Goal: Task Accomplishment & Management: Complete application form

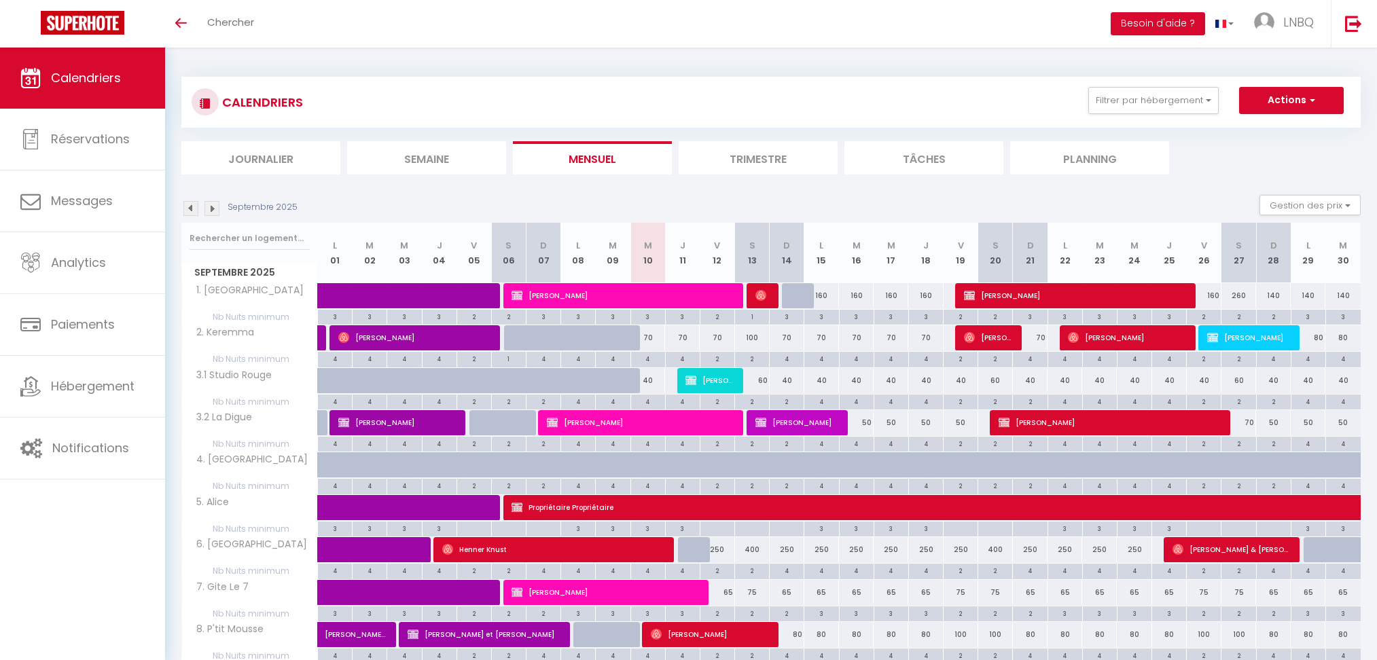
select select
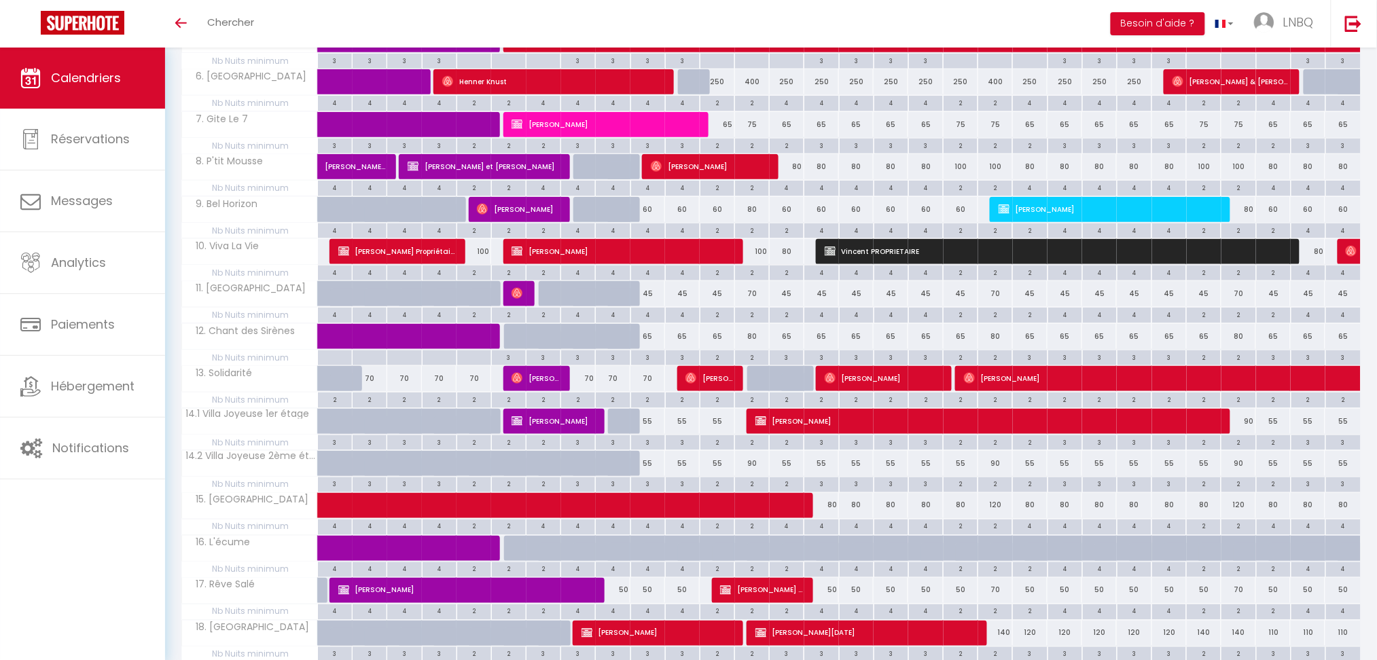
scroll to position [468, 0]
click at [677, 165] on span "[PERSON_NAME]" at bounding box center [709, 166] width 117 height 26
select select "OK"
select select "0"
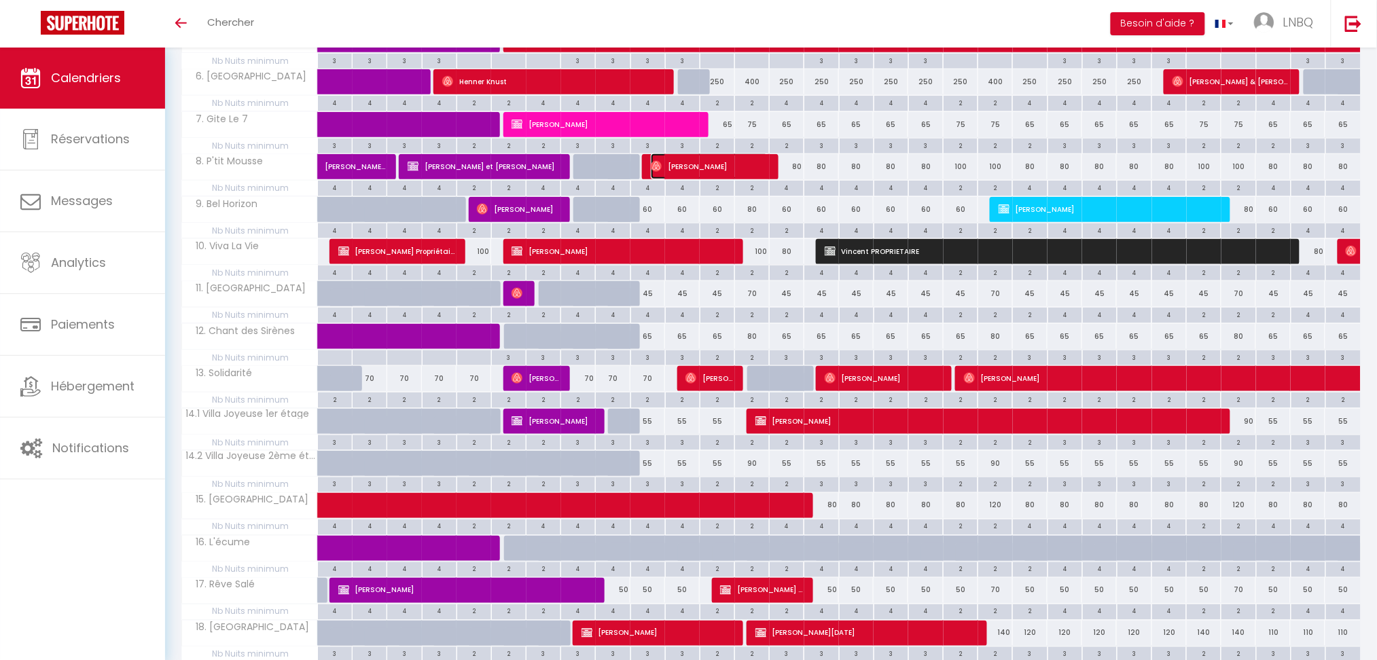
select select "0"
select select "1"
select select
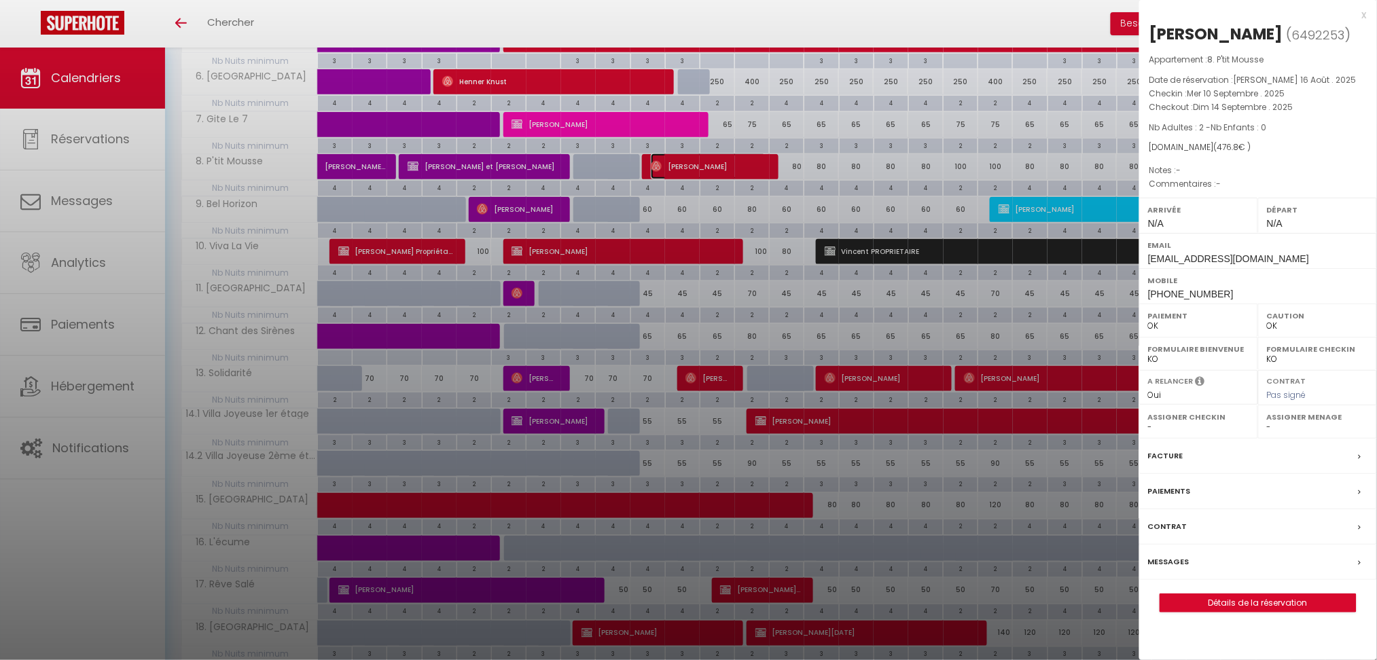
scroll to position [0, 0]
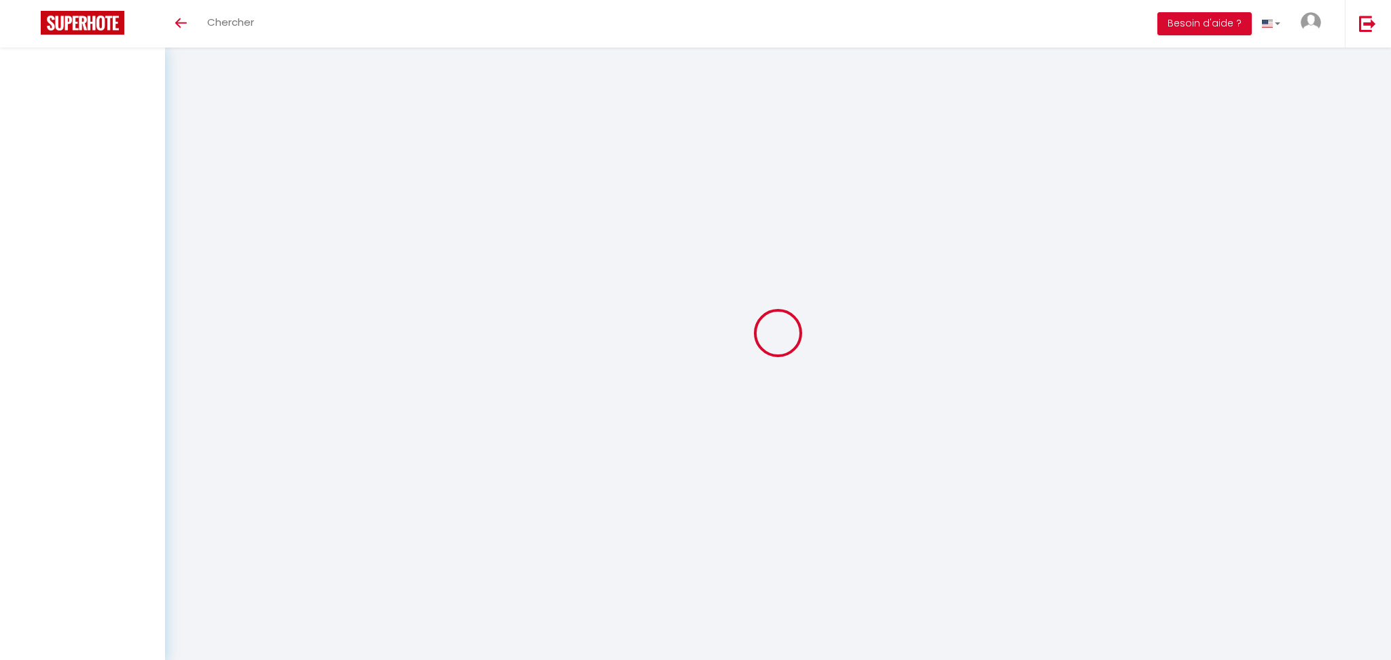
select select
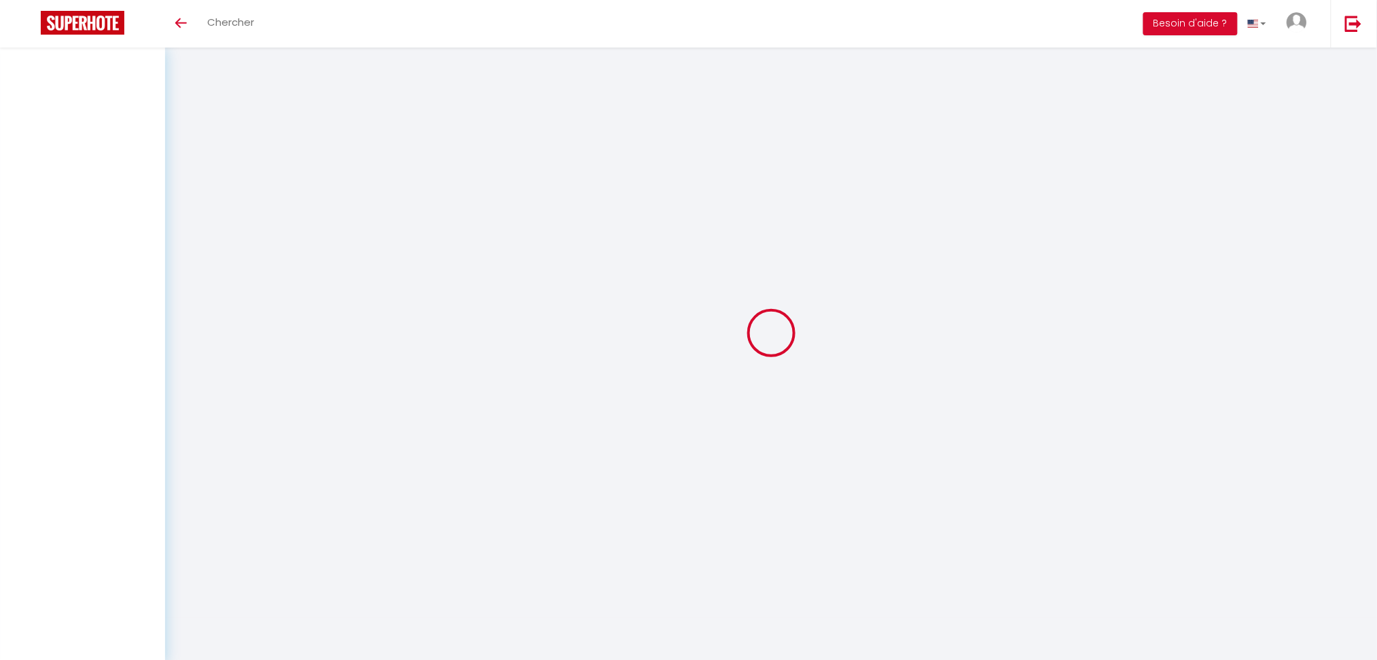
select select
checkbox input "false"
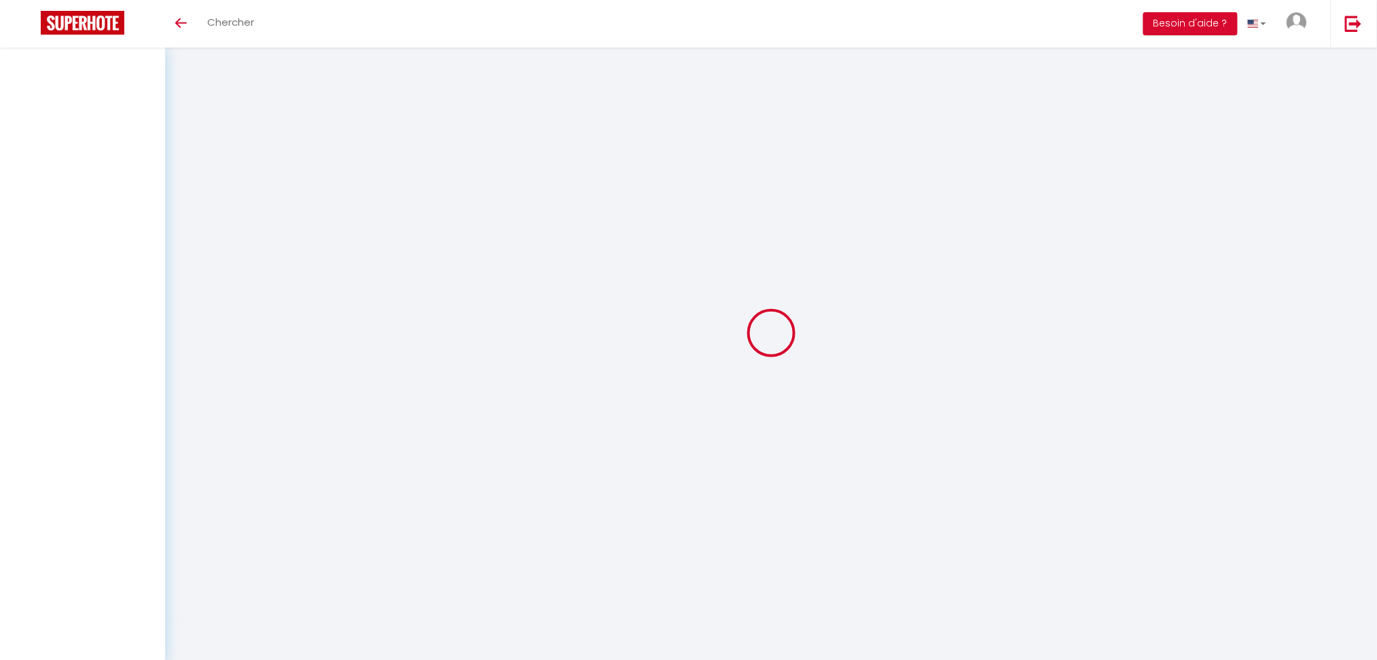
select select
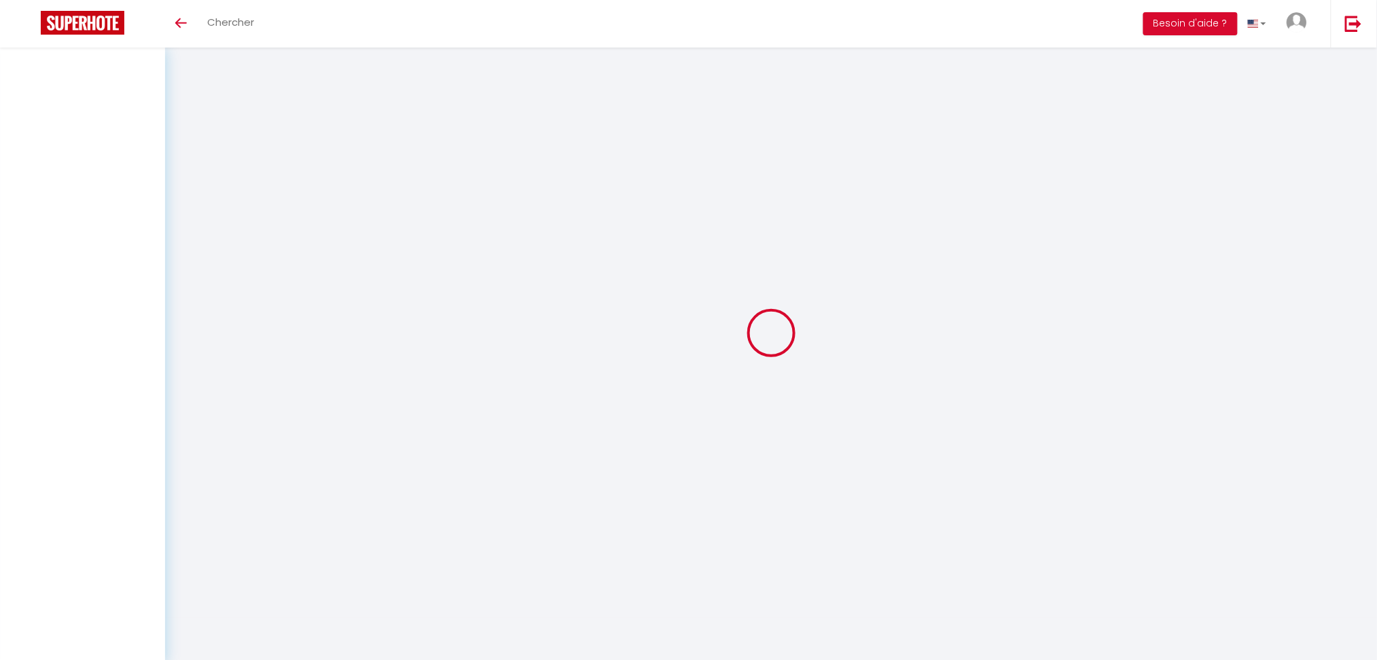
select select
checkbox input "false"
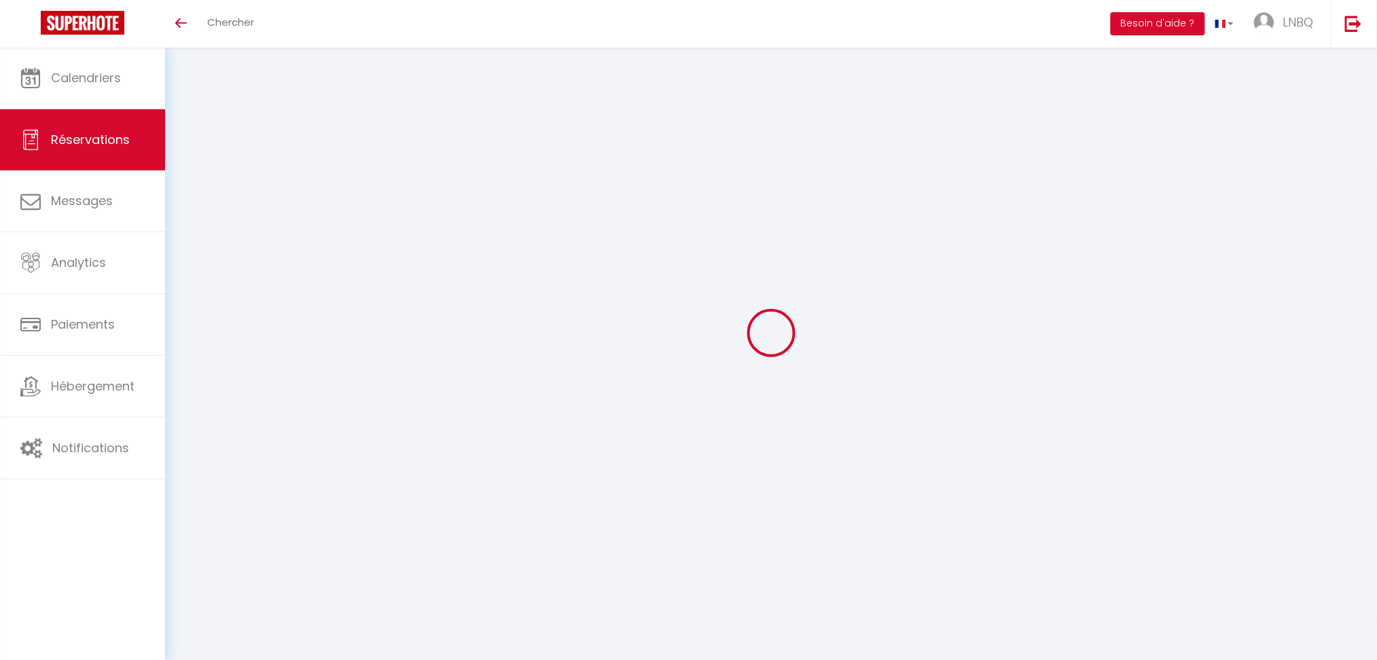
select select
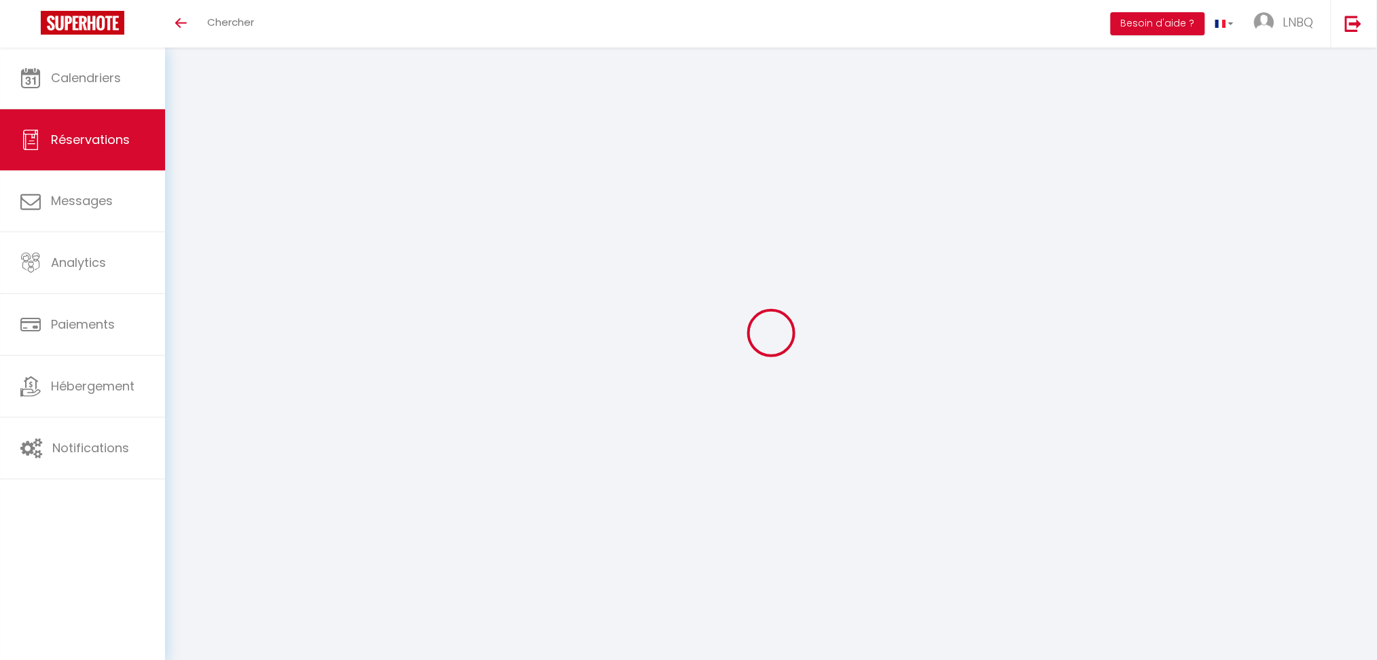
select select
checkbox input "false"
select select
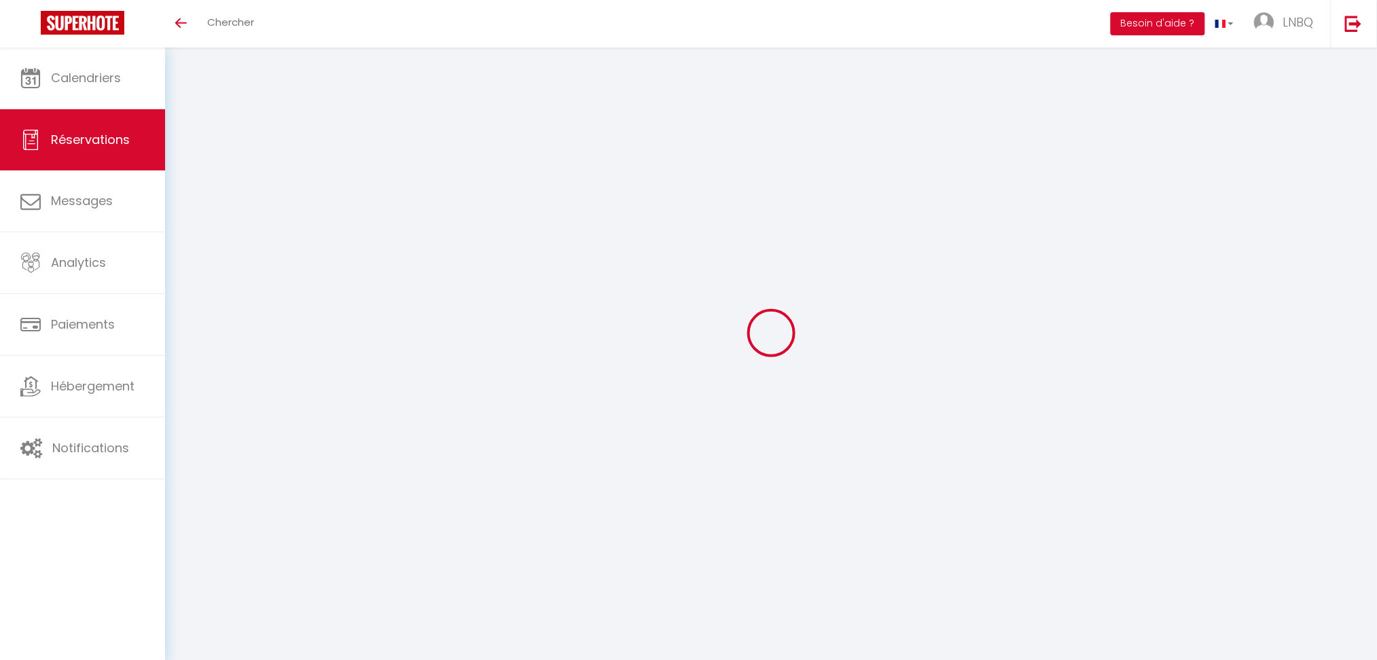
select select
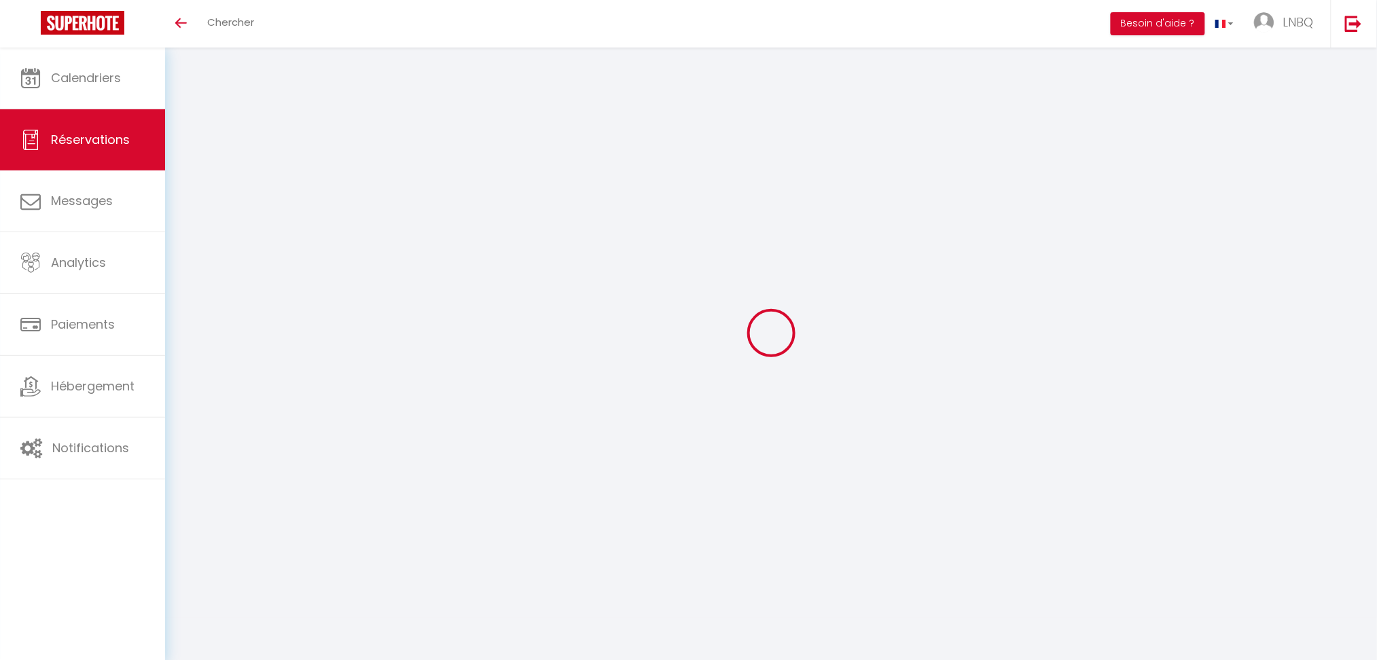
checkbox input "false"
type input "[PERSON_NAME]"
type input "Timmerman"
type input "[EMAIL_ADDRESS][DOMAIN_NAME]"
type input "[PHONE_NUMBER]"
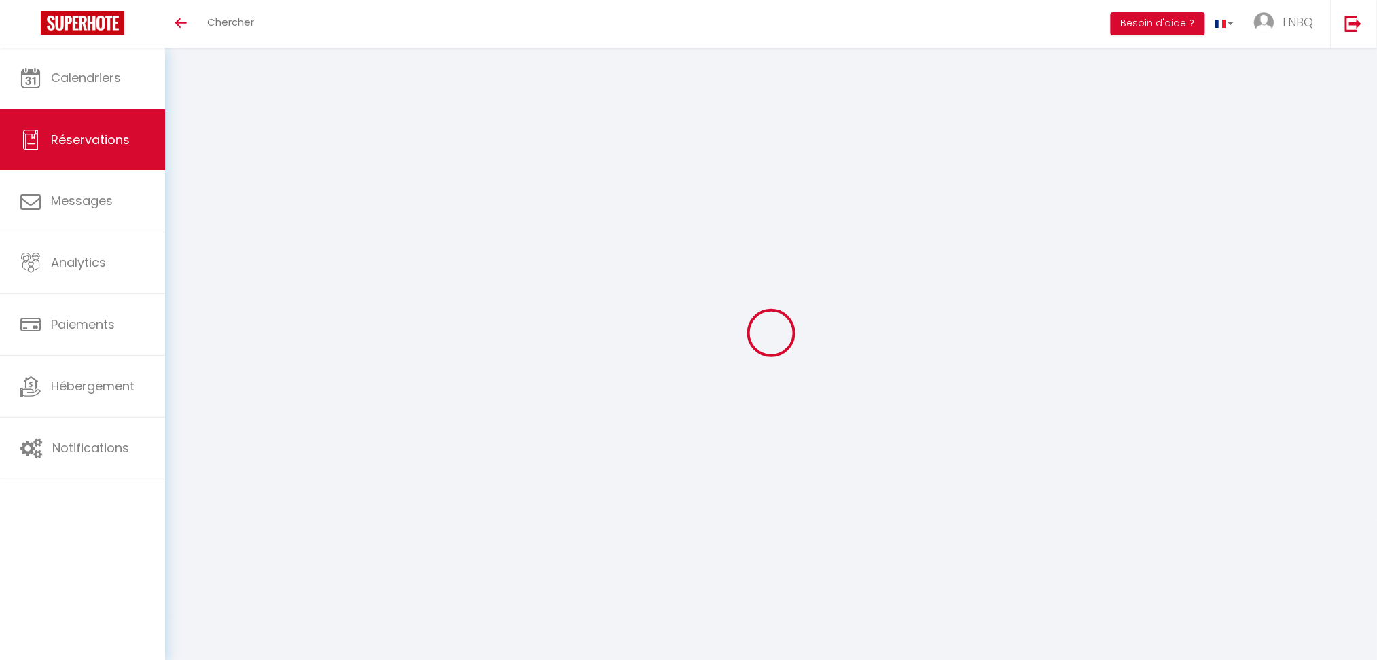
select select
type input "82.14999999999999"
select select "29631"
select select "1"
select select
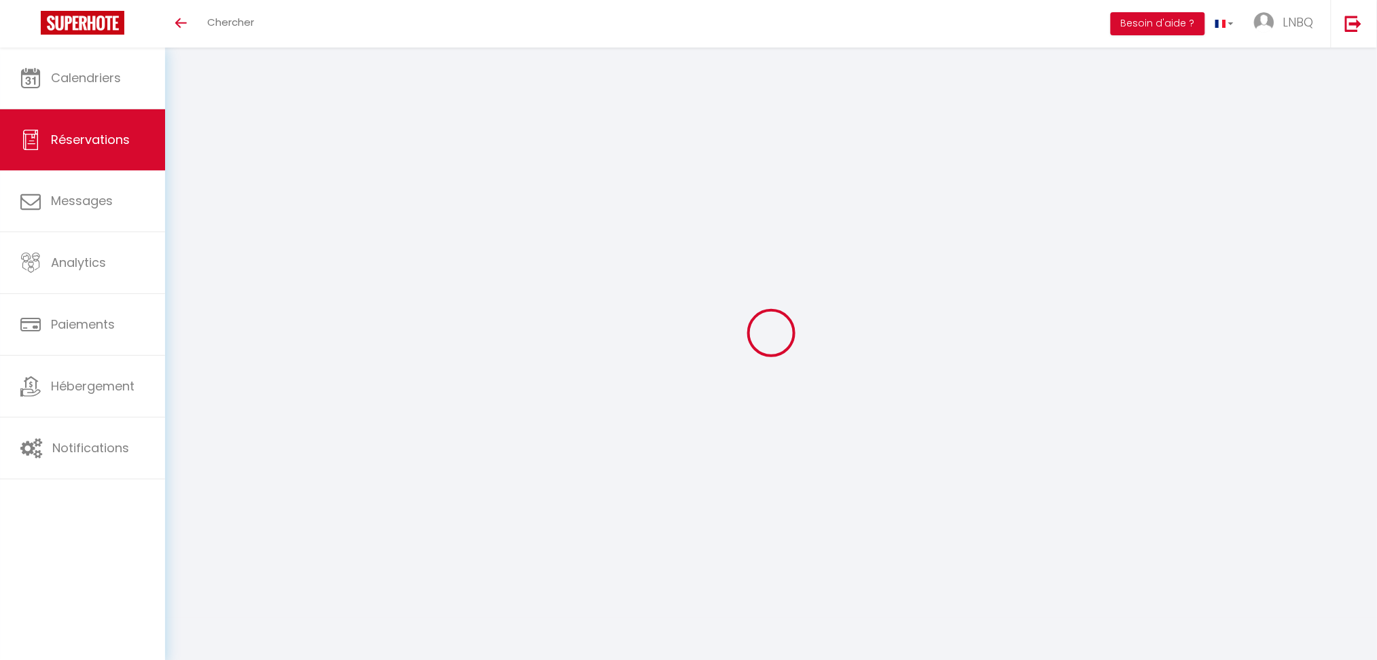
select select
type input "2"
select select "12"
select select
type input "396"
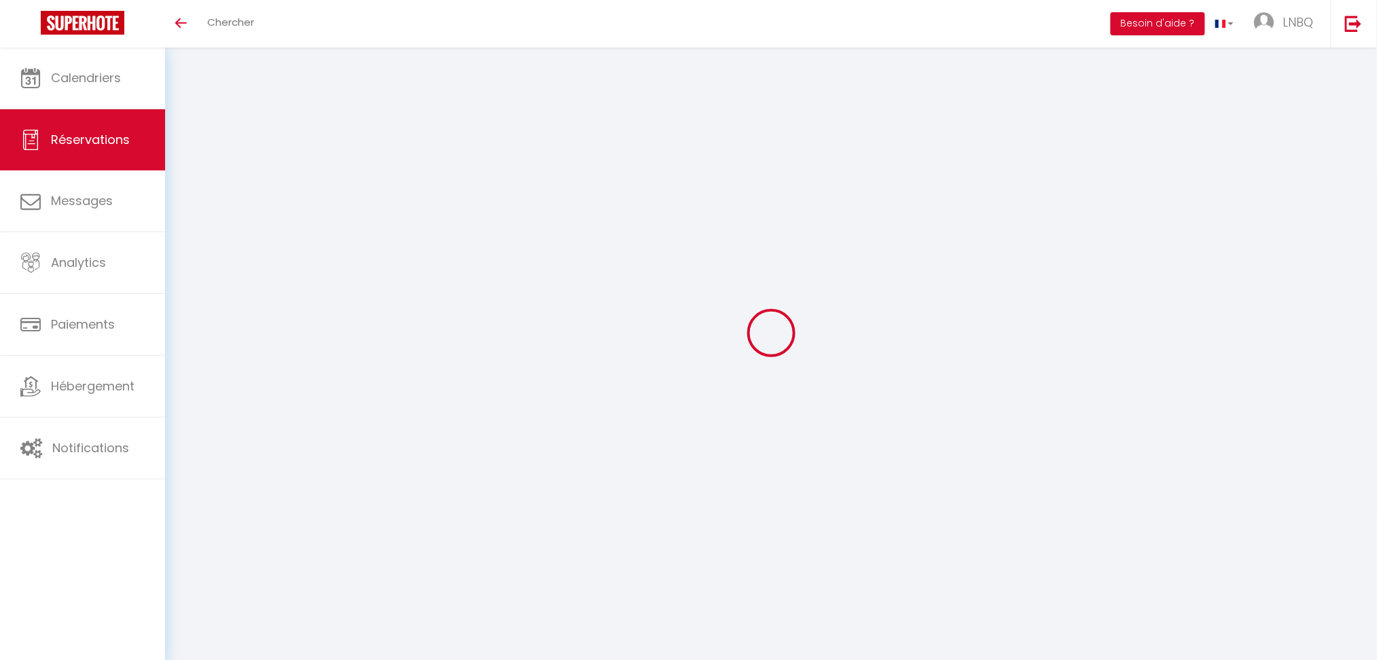
checkbox input "false"
type input "0"
select select "1"
type input "0"
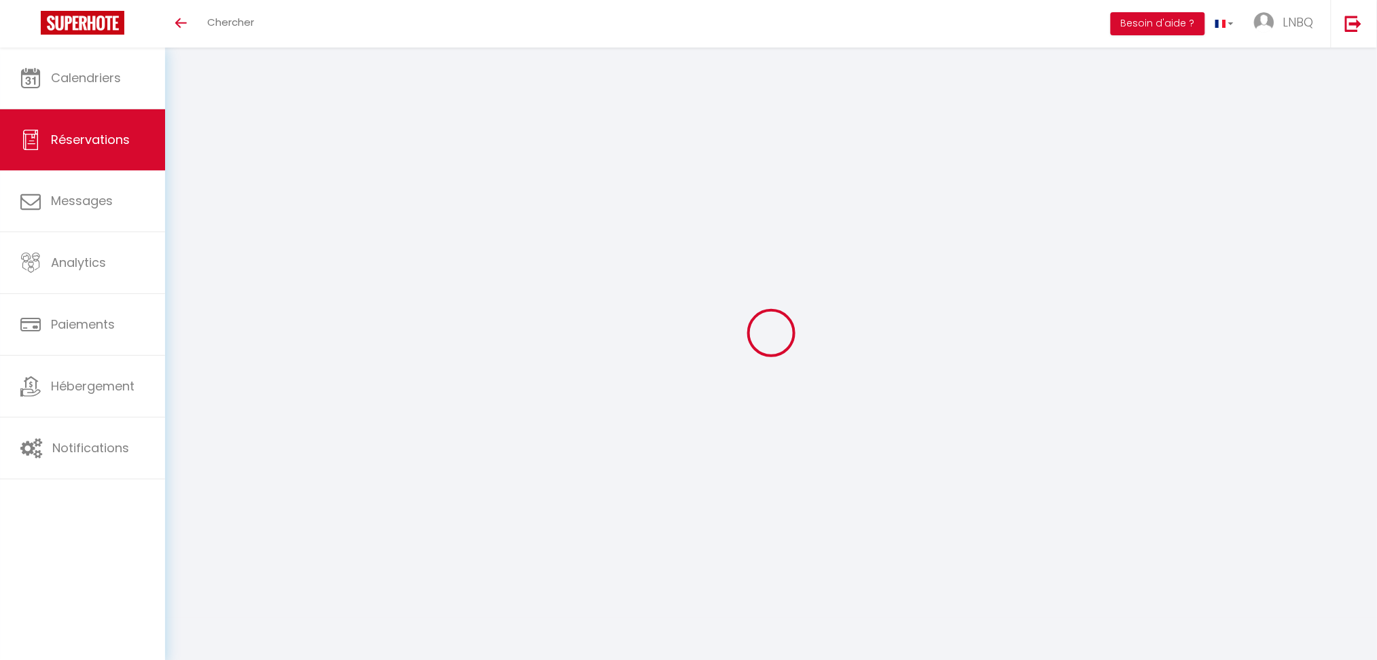
type input "0"
select select
select select "15"
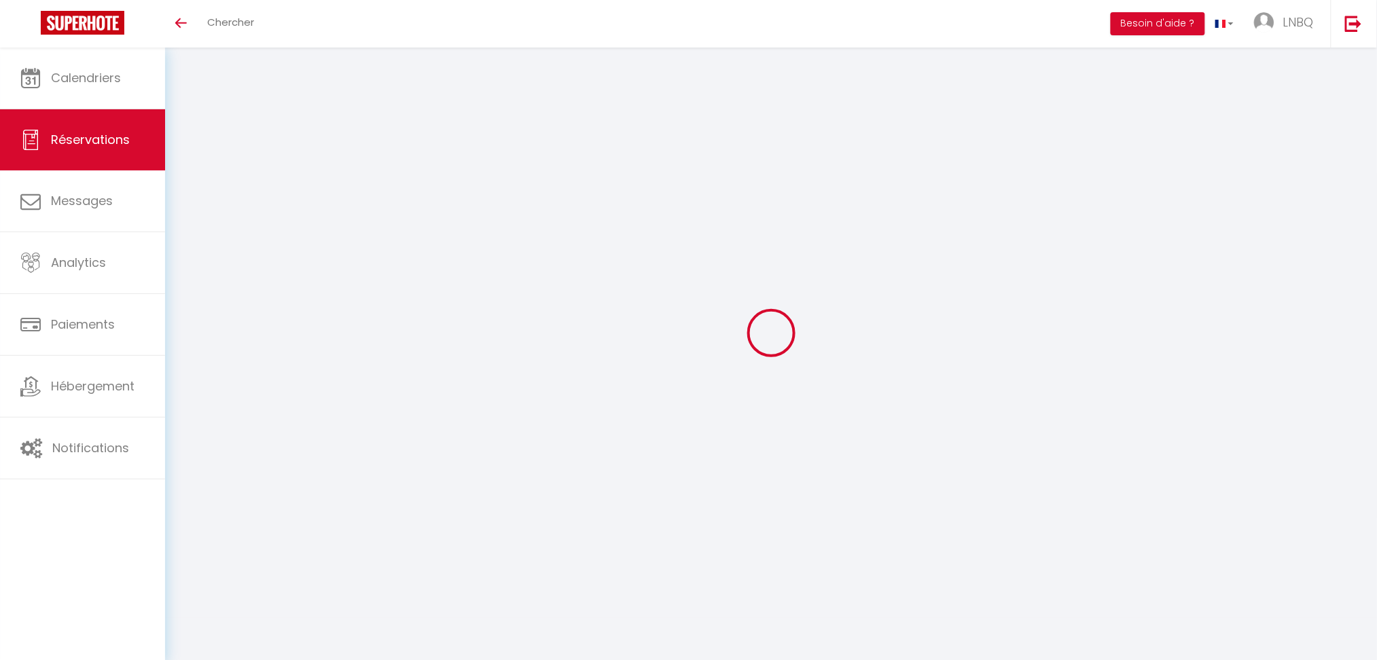
checkbox input "false"
select select
checkbox input "false"
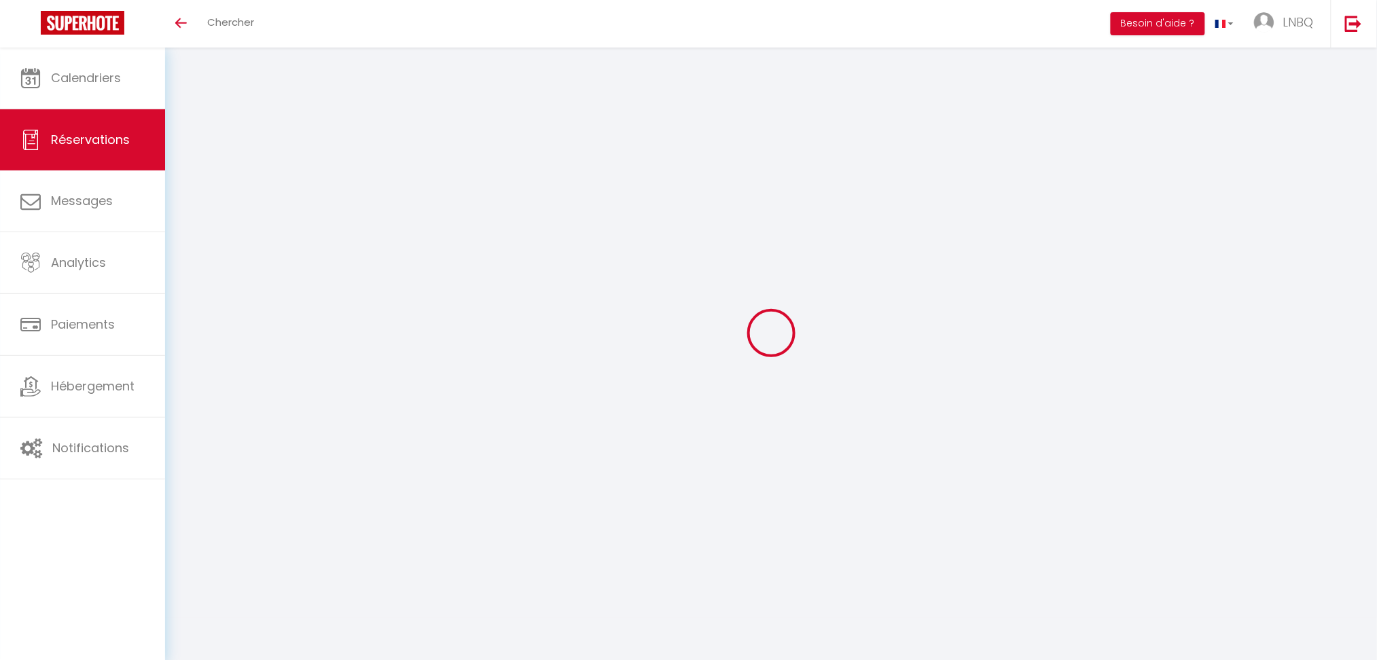
select select
checkbox input "false"
select select
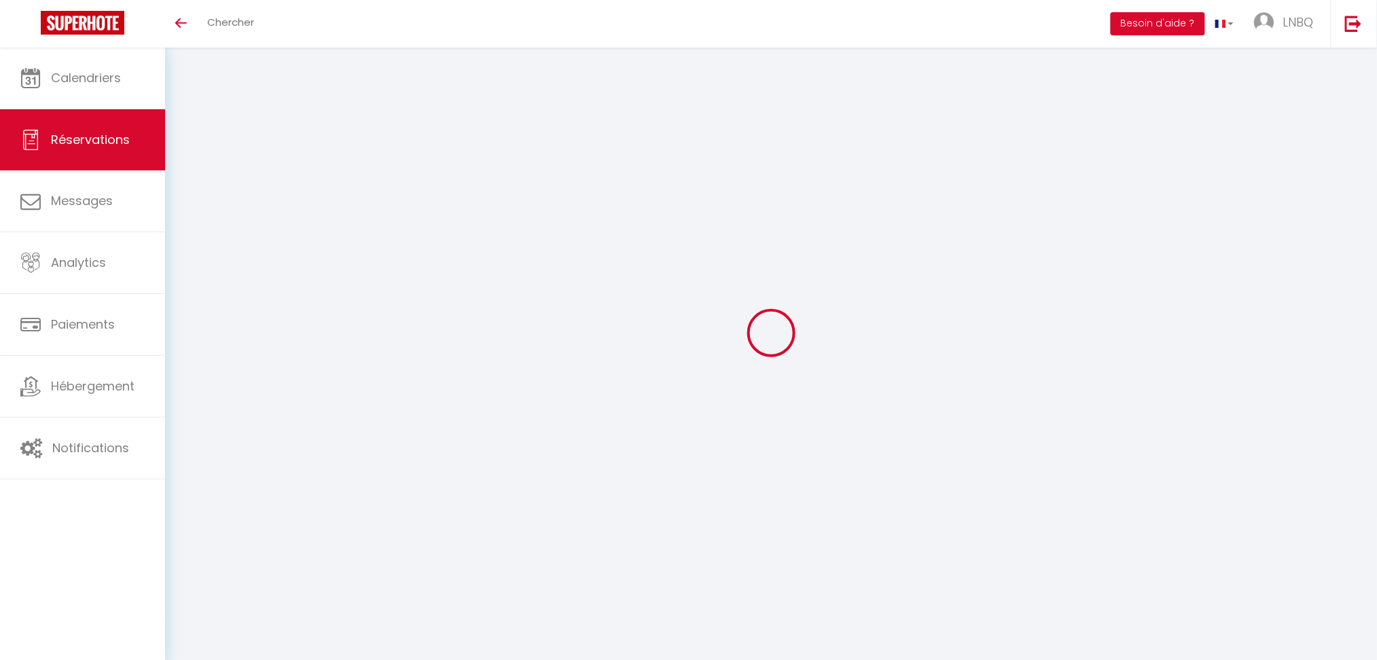
type input "60"
type input "20.8"
select select
checkbox input "false"
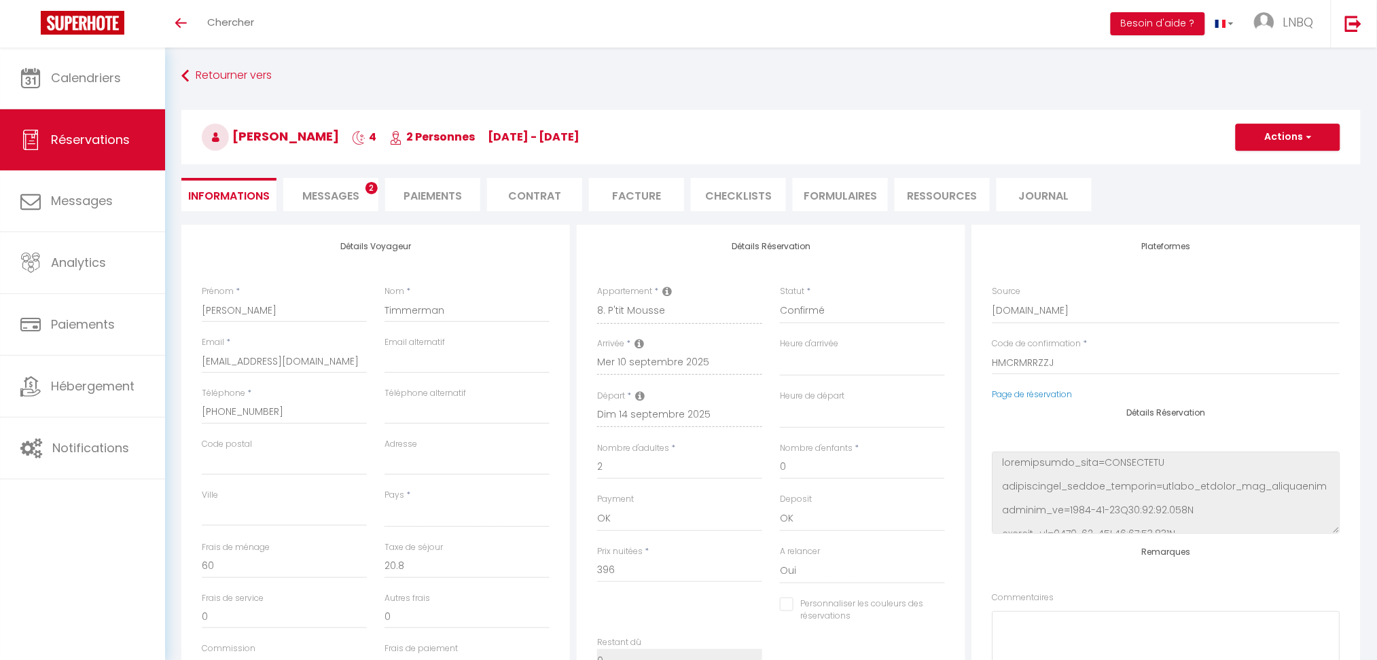
select select
checkbox input "false"
select select
click at [350, 185] on li "Messages 2" at bounding box center [330, 194] width 95 height 33
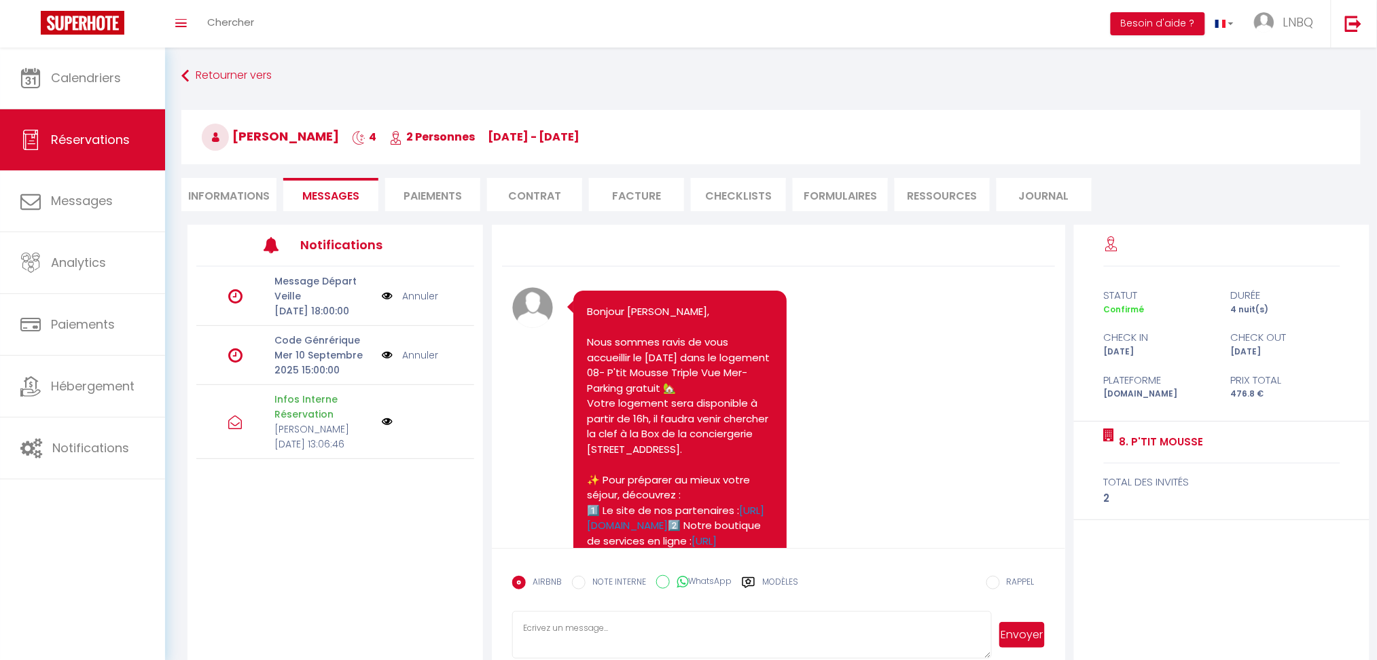
click at [388, 363] on img at bounding box center [387, 355] width 11 height 15
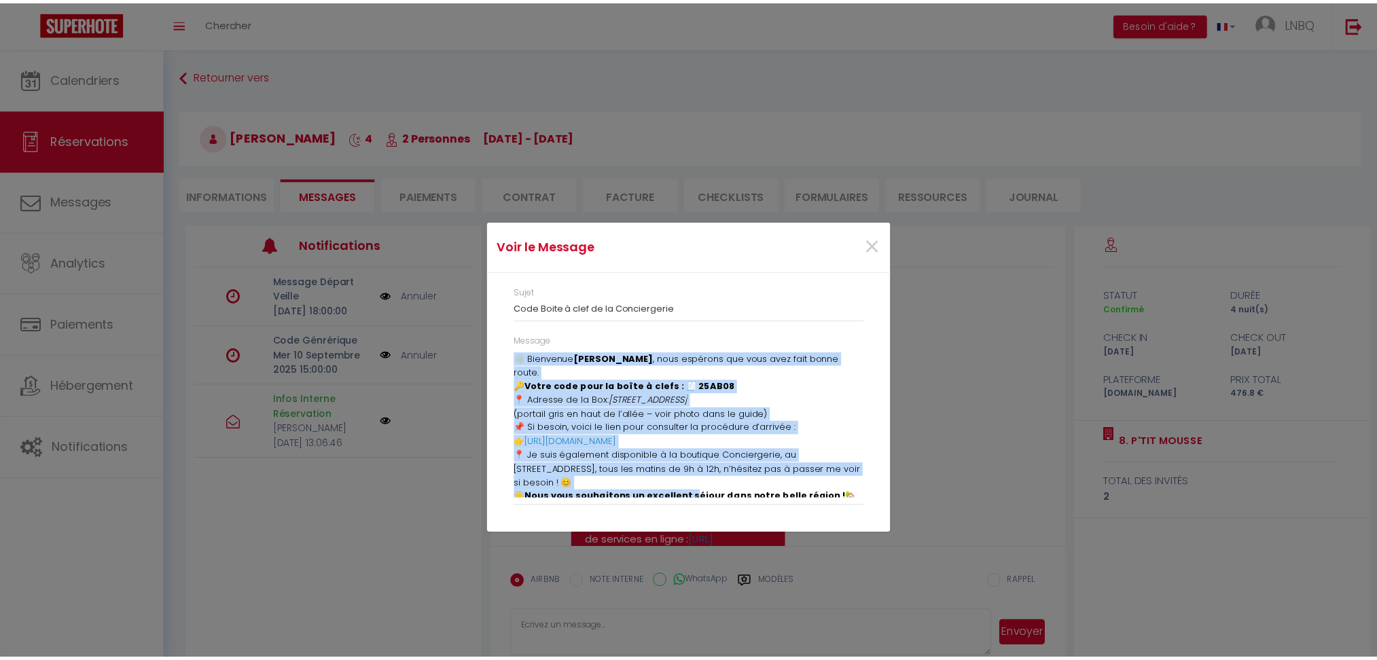
scroll to position [47, 0]
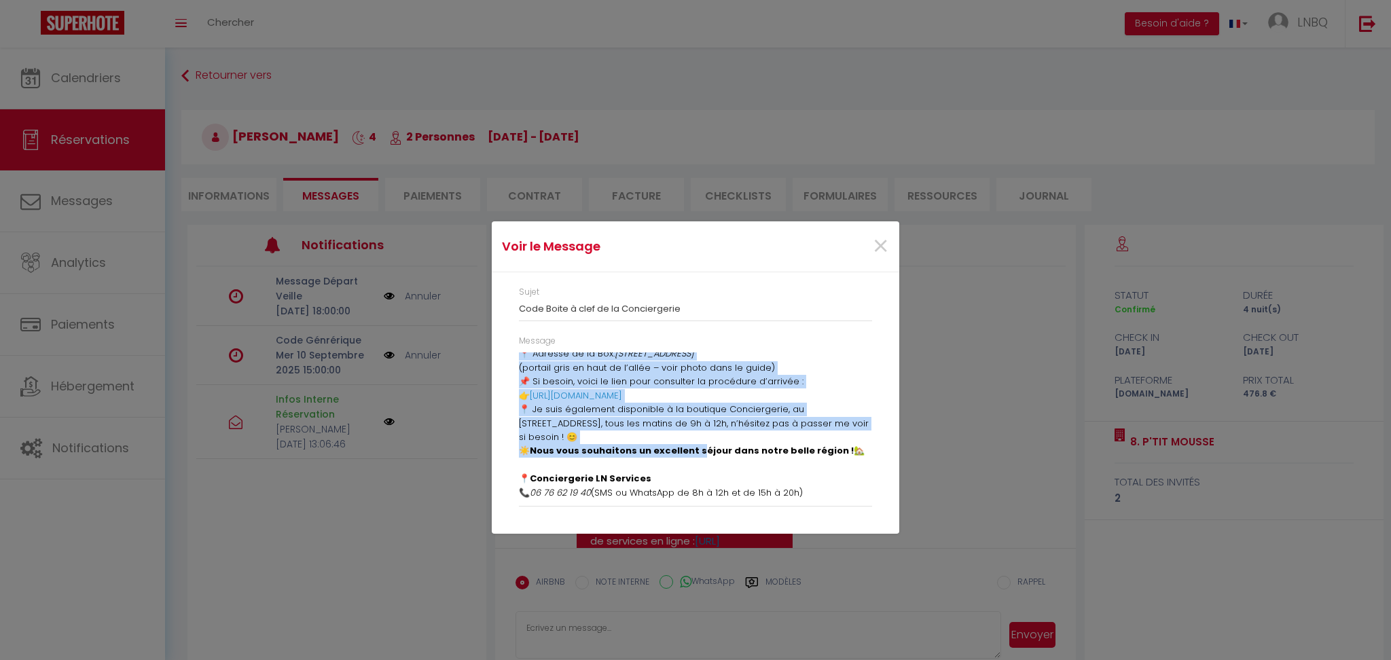
drag, startPoint x: 522, startPoint y: 358, endPoint x: 714, endPoint y: 498, distance: 237.6
click at [714, 498] on div "👋 [PERSON_NAME] , nous espérons que vous avez fait bonne route. 🔑 Votre code po…" at bounding box center [695, 425] width 353 height 147
copy div "👋 [PERSON_NAME] , nous espérons que vous avez fait bonne route. 🔑 Votre code po…"
click at [658, 617] on div "Voir le Message × Sujet Code Boite à clef de la Conciergerie Message 👋 [PERSON_…" at bounding box center [695, 330] width 407 height 660
click at [733, 626] on div "Voir le Message × Sujet Code Boite à clef de la Conciergerie Message 👋 [PERSON_…" at bounding box center [695, 330] width 407 height 660
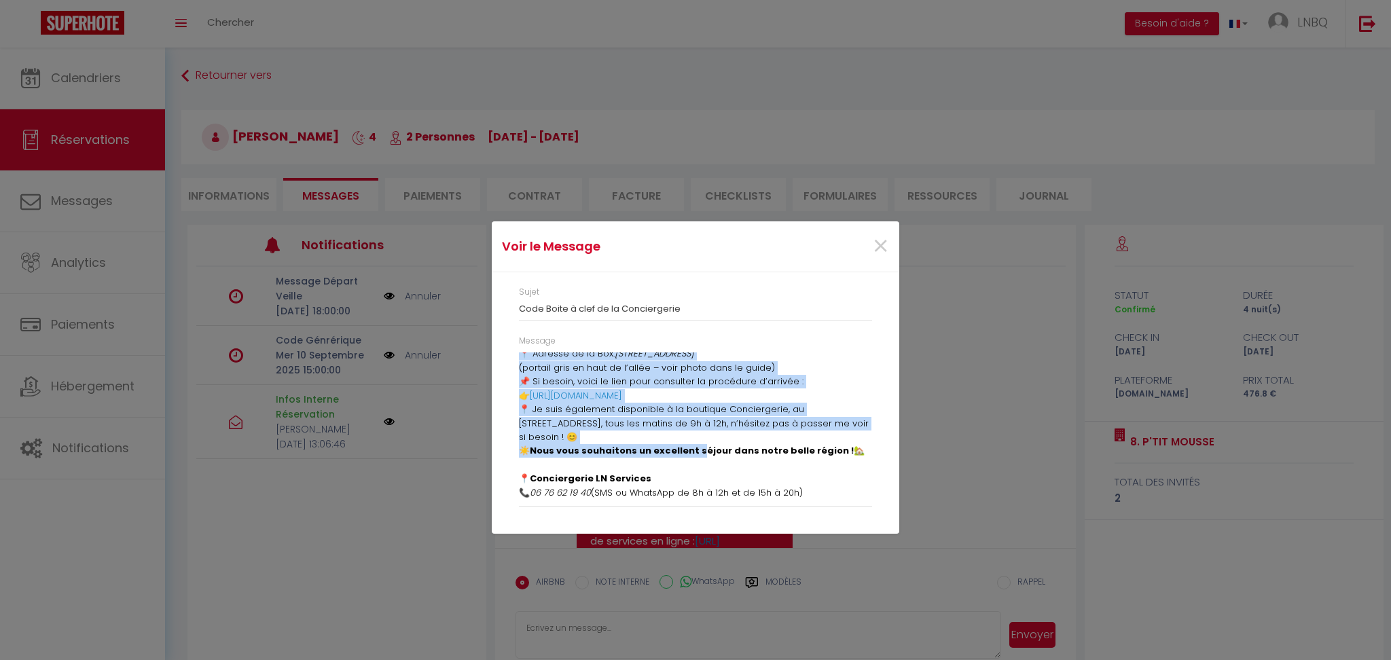
click at [580, 627] on div "Voir le Message × Sujet Code Boite à clef de la Conciergerie Message 👋 [PERSON_…" at bounding box center [695, 330] width 407 height 660
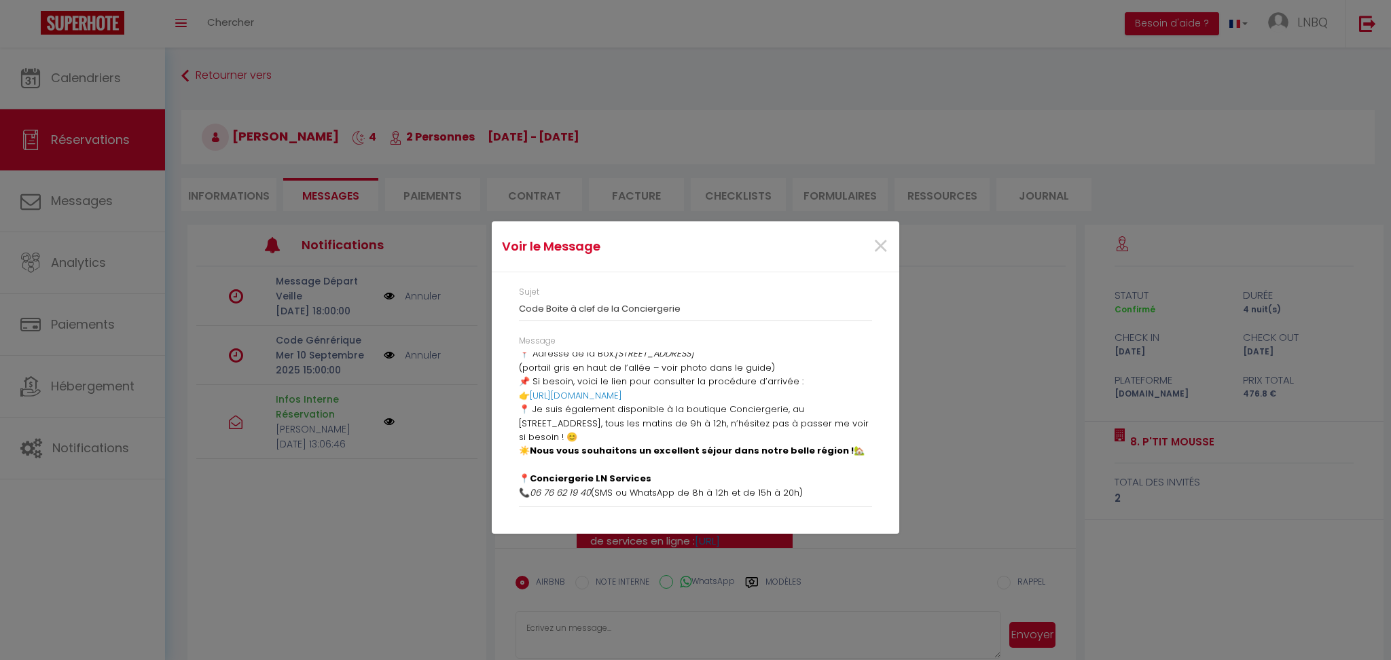
click at [628, 615] on div "Voir le Message × Sujet Code Boite à clef de la Conciergerie Message 👋 [PERSON_…" at bounding box center [695, 330] width 407 height 660
click at [885, 241] on span "×" at bounding box center [880, 246] width 17 height 41
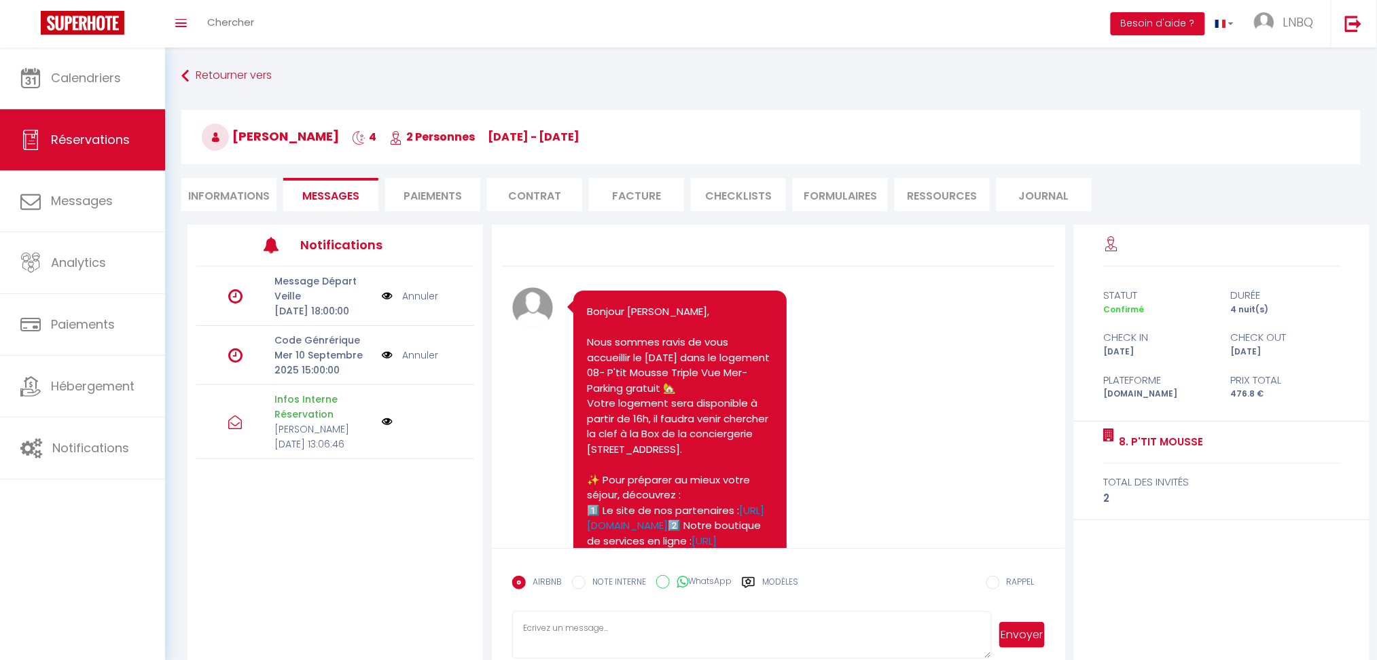
click at [544, 640] on textarea at bounding box center [751, 635] width 479 height 48
paste textarea "👋 [PERSON_NAME], nous espérons que vous avez fait bonne route. 🔑 Votre code pou…"
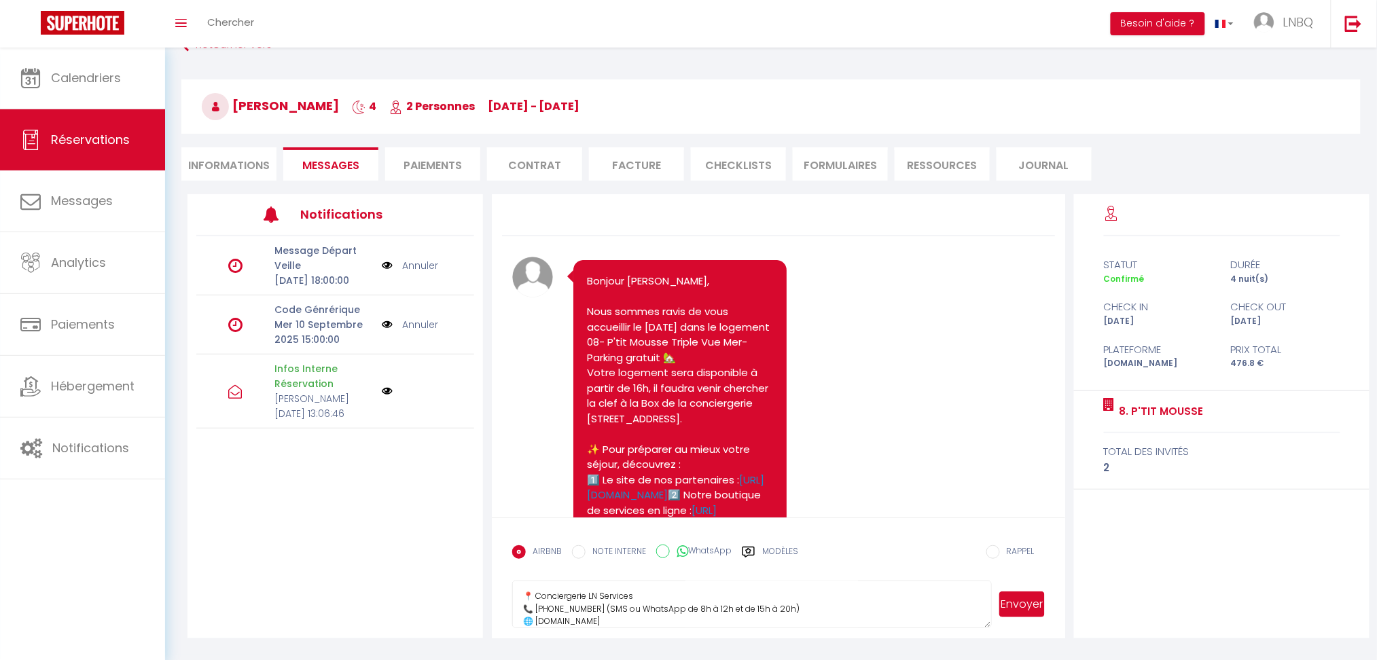
scroll to position [48, 0]
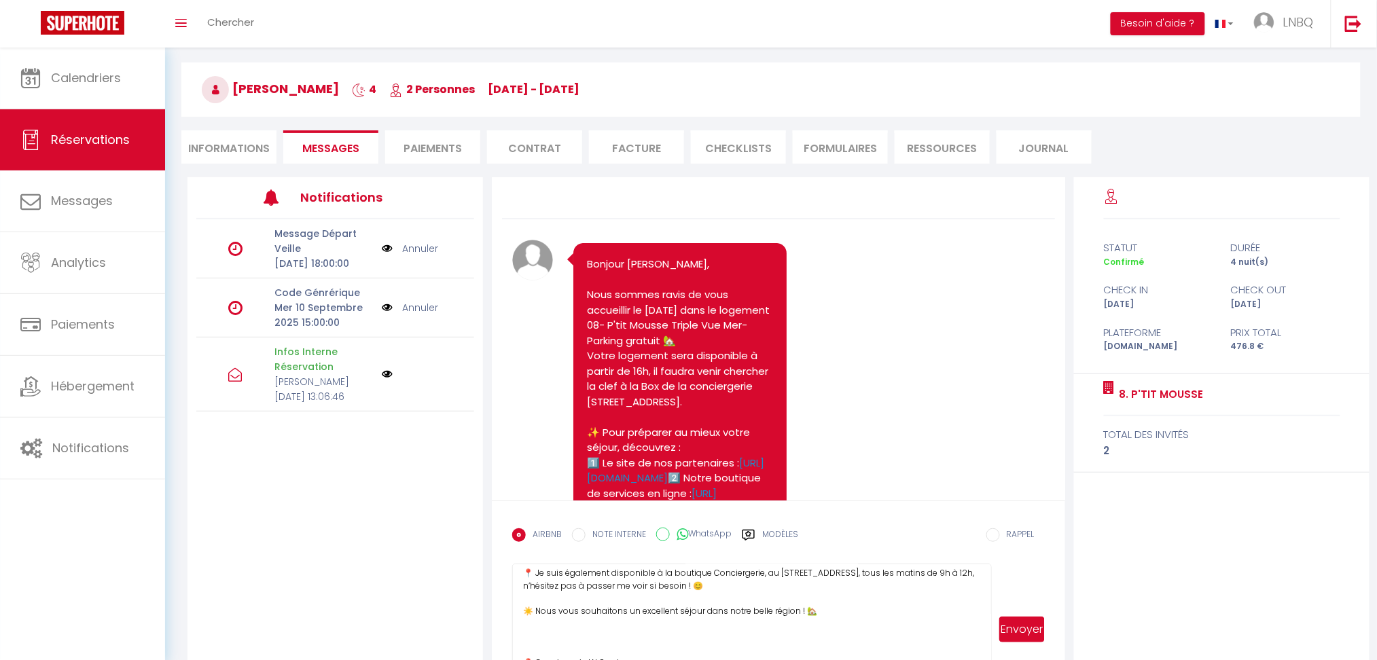
drag, startPoint x: 983, startPoint y: 607, endPoint x: 978, endPoint y: 701, distance: 93.9
click at [978, 613] on html "🟢 Des questions ou besoin d'assistance pour la migration AirBnB? Connectez-vous…" at bounding box center [688, 282] width 1377 height 660
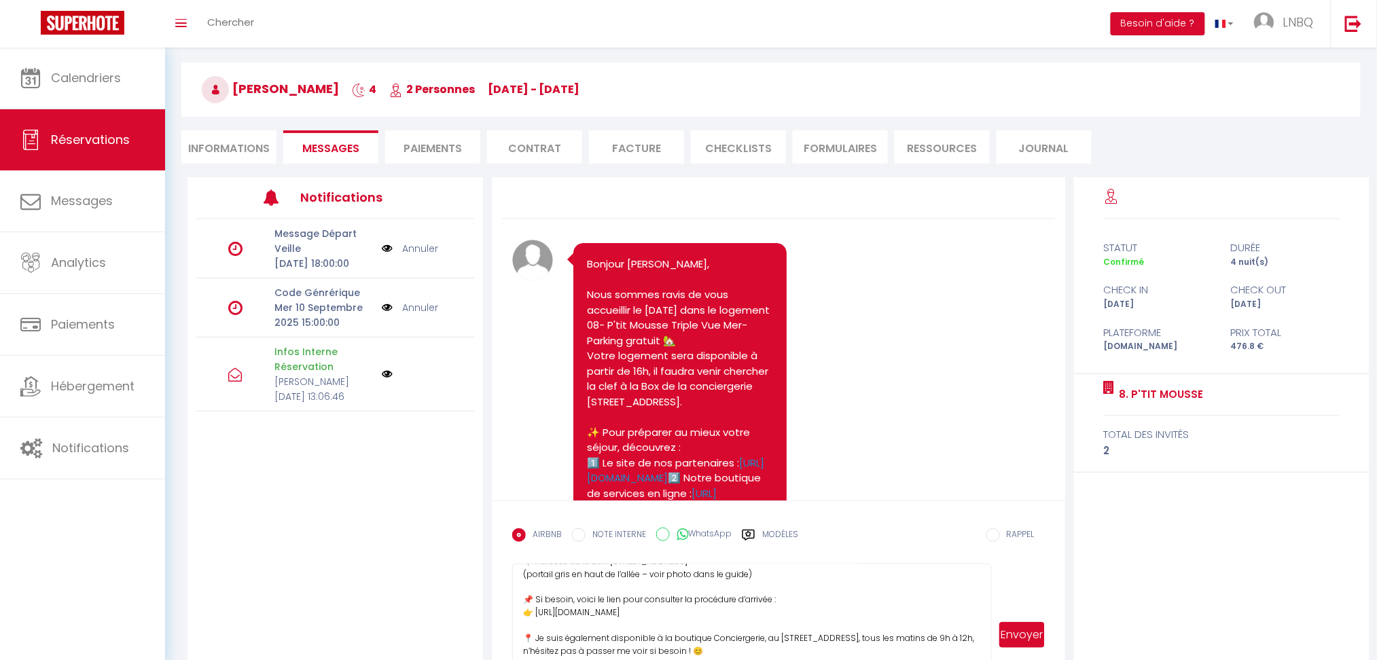
scroll to position [0, 0]
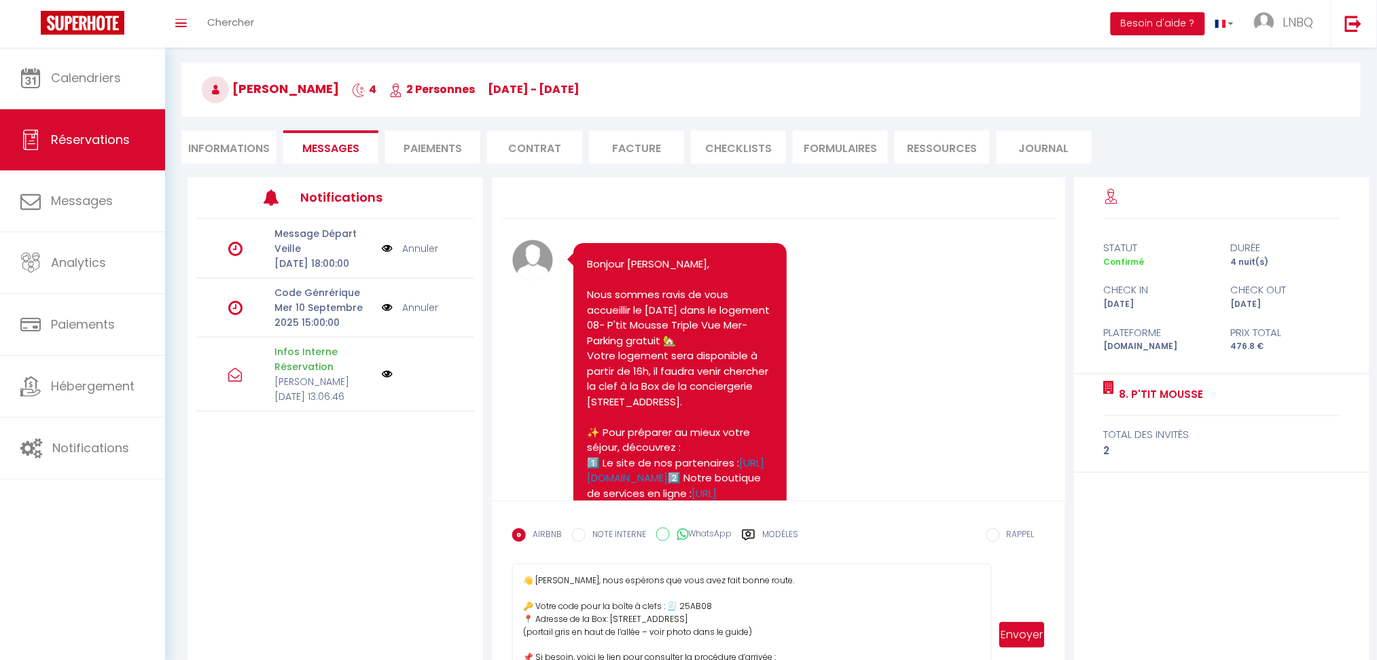
click at [618, 577] on textarea "👋 [PERSON_NAME], nous espérons que vous avez fait bonne route. 🔑 Votre code pou…" at bounding box center [751, 635] width 479 height 142
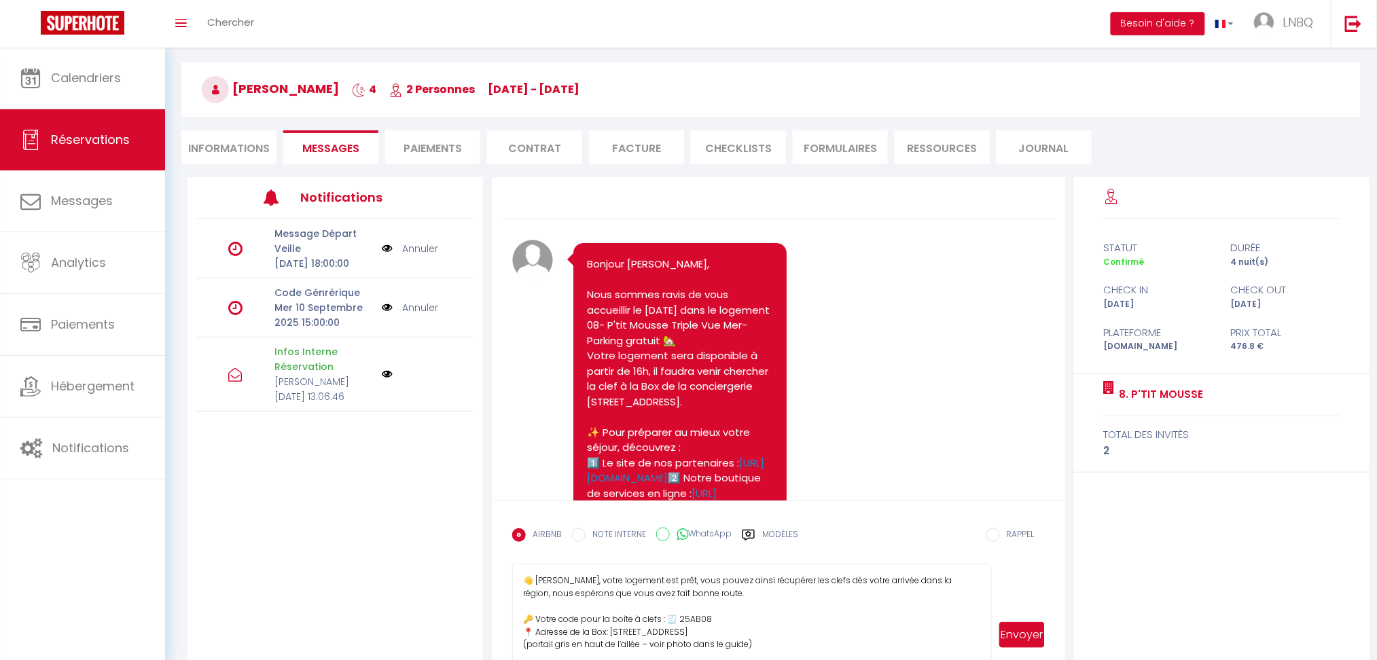
click at [619, 579] on textarea "👋 [PERSON_NAME], votre logement est prêt, vous pouvez ainsi récupérer les clefs…" at bounding box center [751, 635] width 479 height 142
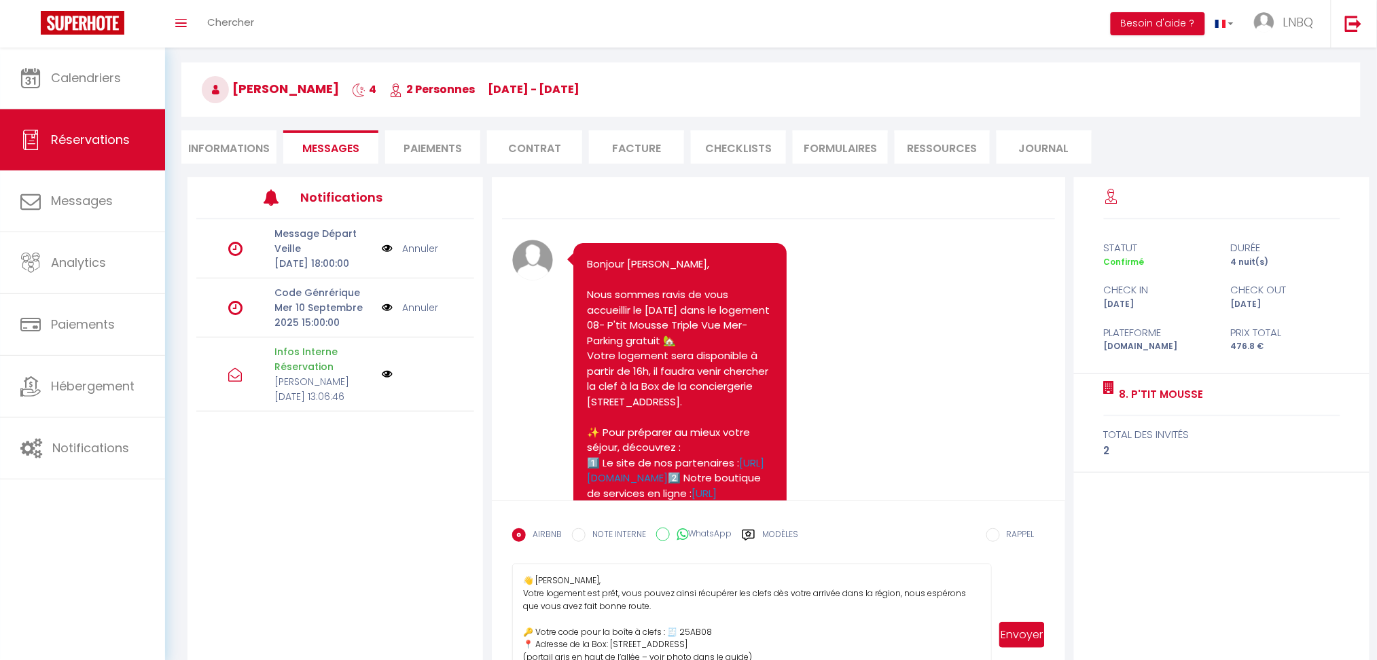
click at [613, 625] on textarea "👋 [PERSON_NAME], Votre logement est prêt, vous pouvez ainsi récupérer les clefs…" at bounding box center [751, 635] width 479 height 142
click at [592, 625] on textarea "👋 [PERSON_NAME], Votre logement est prêt, vous pouvez ainsi récupérer les clefs…" at bounding box center [751, 635] width 479 height 142
click at [524, 623] on textarea "👋 [PERSON_NAME], Votre logement est prêt, vous pouvez ainsi récupérer les clefs…" at bounding box center [751, 635] width 479 height 142
drag, startPoint x: 596, startPoint y: 600, endPoint x: 657, endPoint y: 611, distance: 61.4
click at [596, 600] on textarea "👋 [PERSON_NAME], Votre logement est prêt, vous pouvez ainsi récupérer les clefs…" at bounding box center [751, 635] width 479 height 142
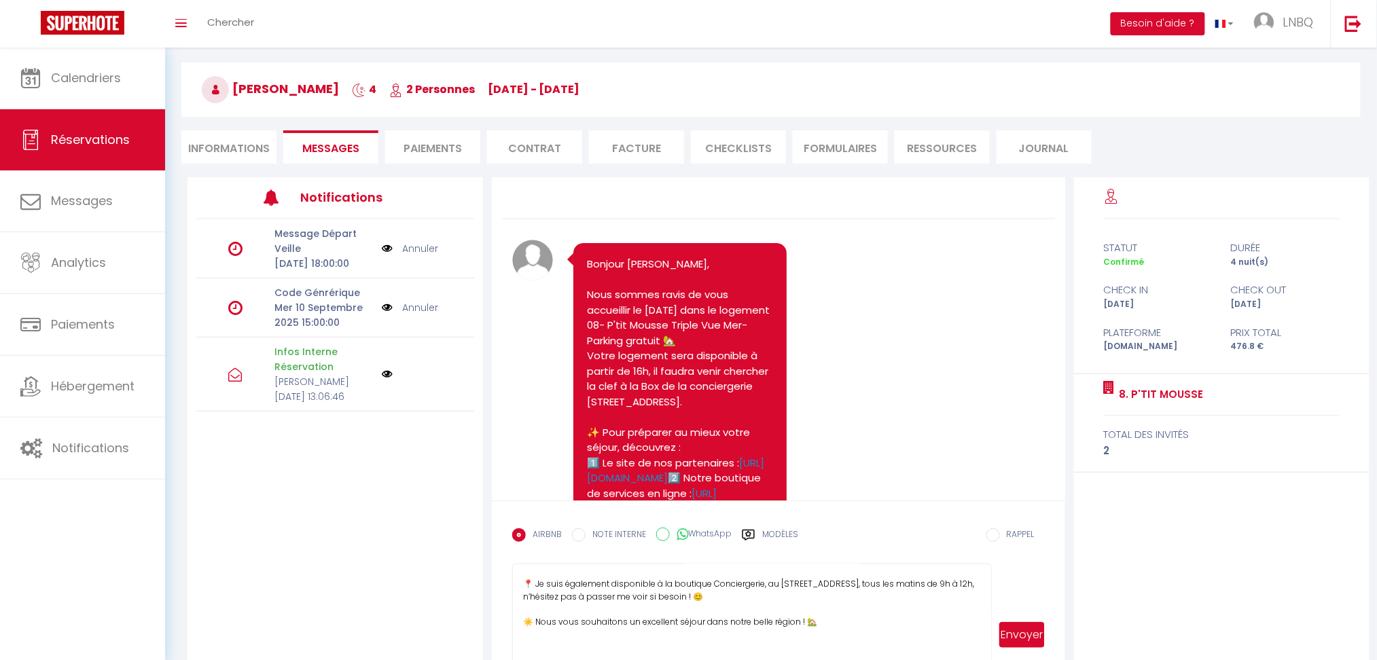
scroll to position [135, 0]
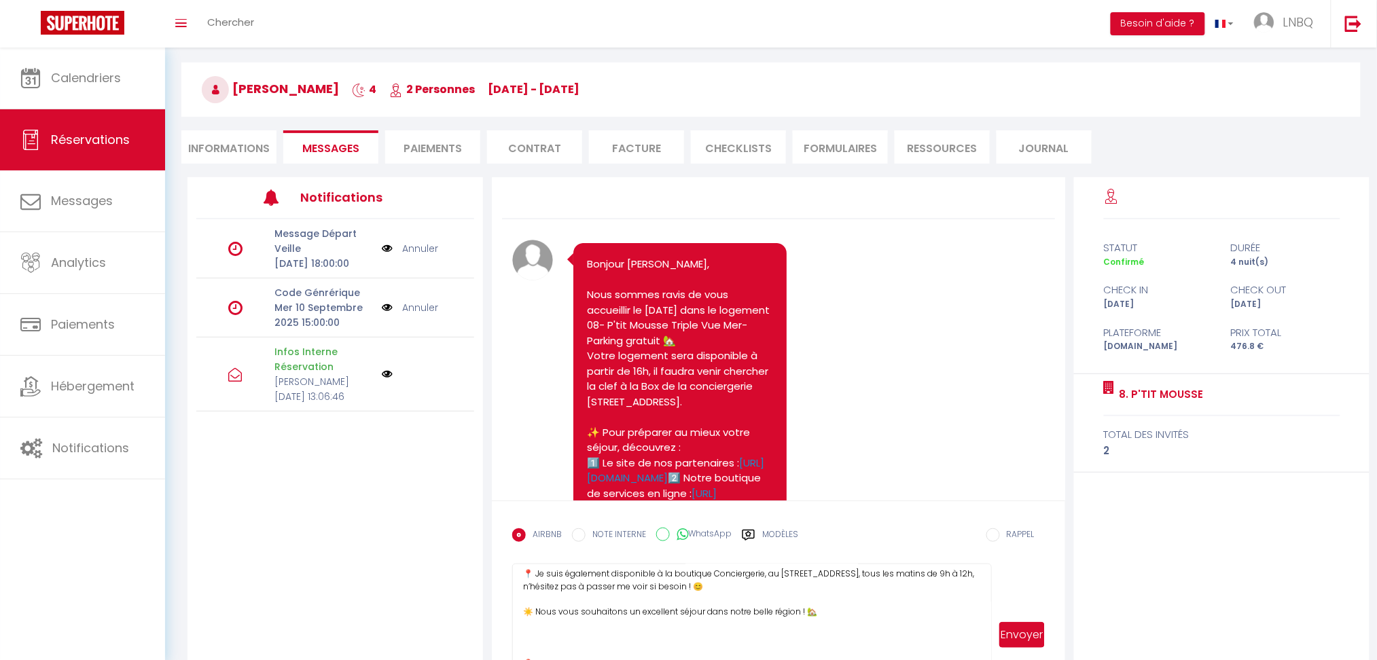
click at [555, 632] on textarea "👋 [PERSON_NAME], Votre logement est prêt, vous pouvez ainsi récupérer les clefs…" at bounding box center [751, 635] width 479 height 142
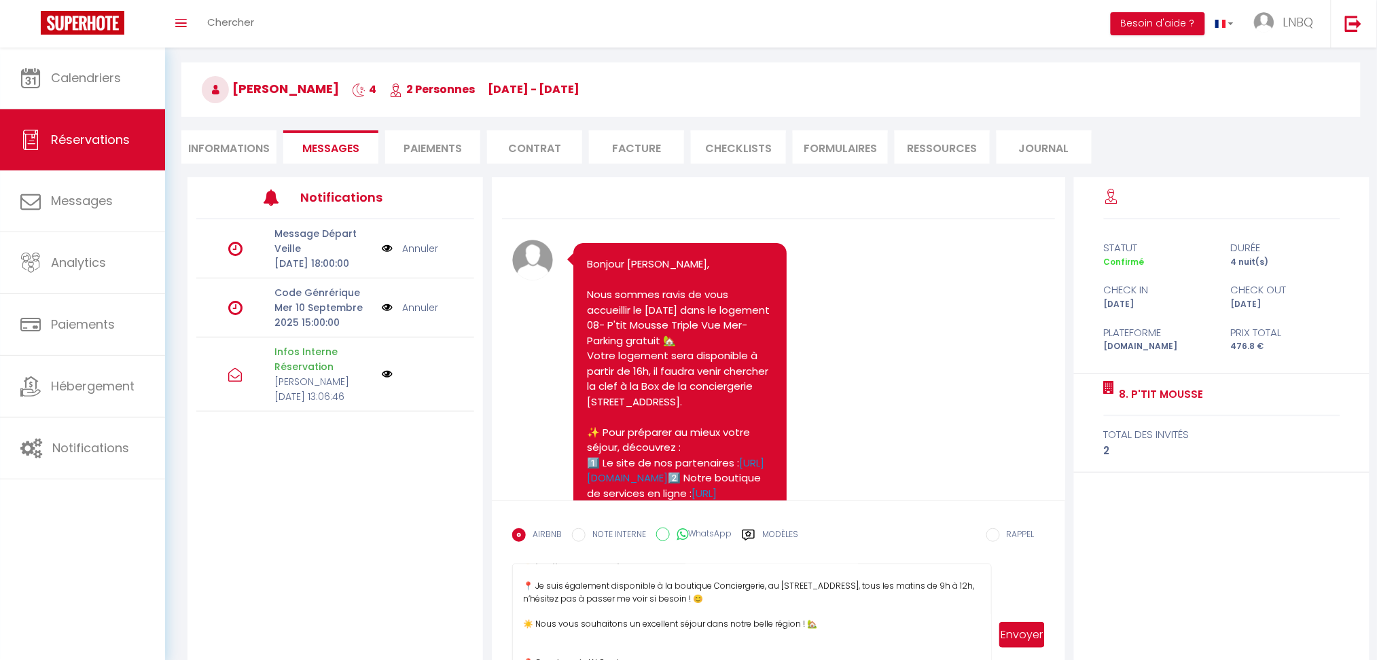
click at [555, 647] on textarea "👋 [PERSON_NAME], Votre logement est prêt, vous pouvez ainsi récupérer les clefs…" at bounding box center [751, 635] width 479 height 142
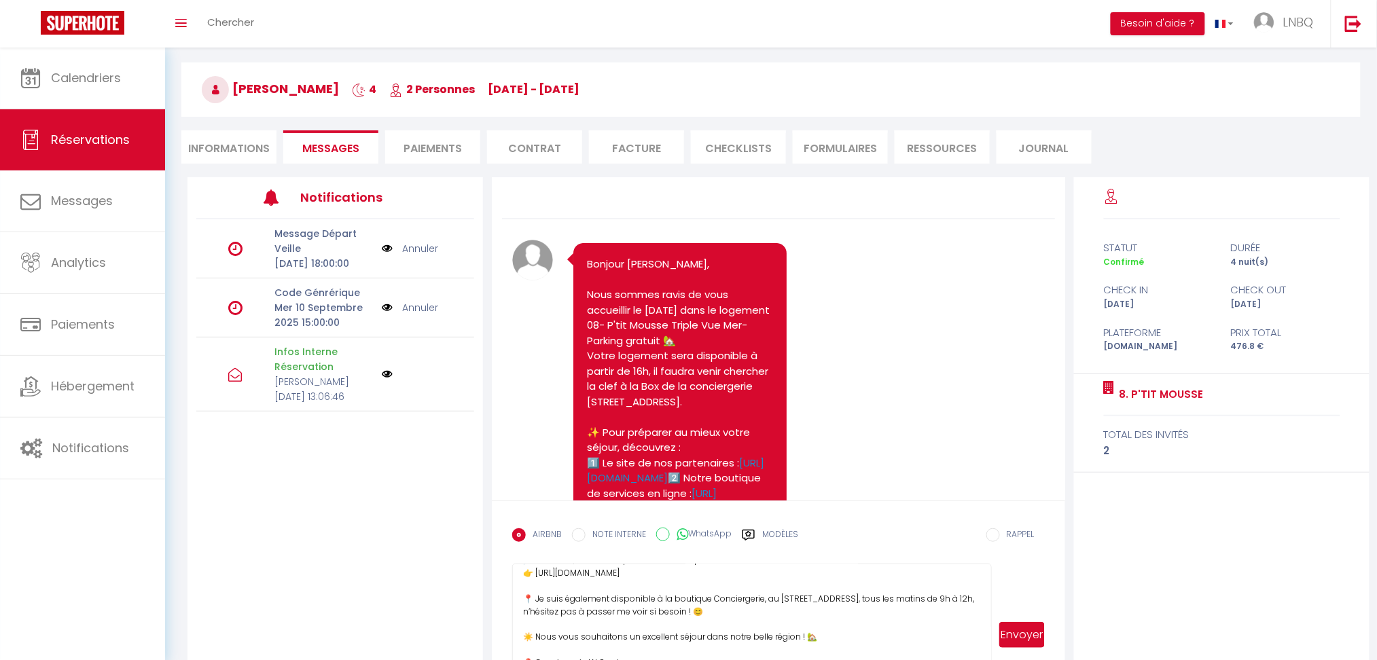
scroll to position [110, 0]
click at [540, 621] on textarea "👋 [PERSON_NAME], Votre logement est prêt, vous pouvez ainsi récupérer les clefs…" at bounding box center [751, 635] width 479 height 142
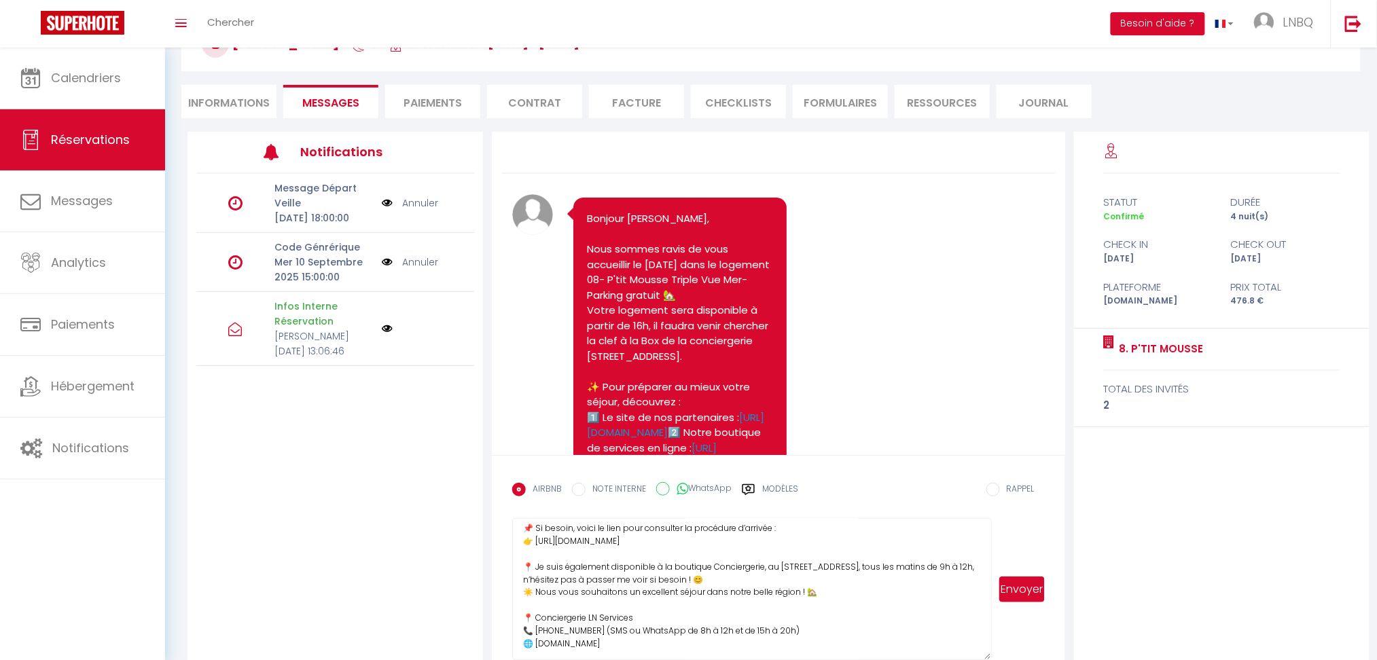
scroll to position [118, 0]
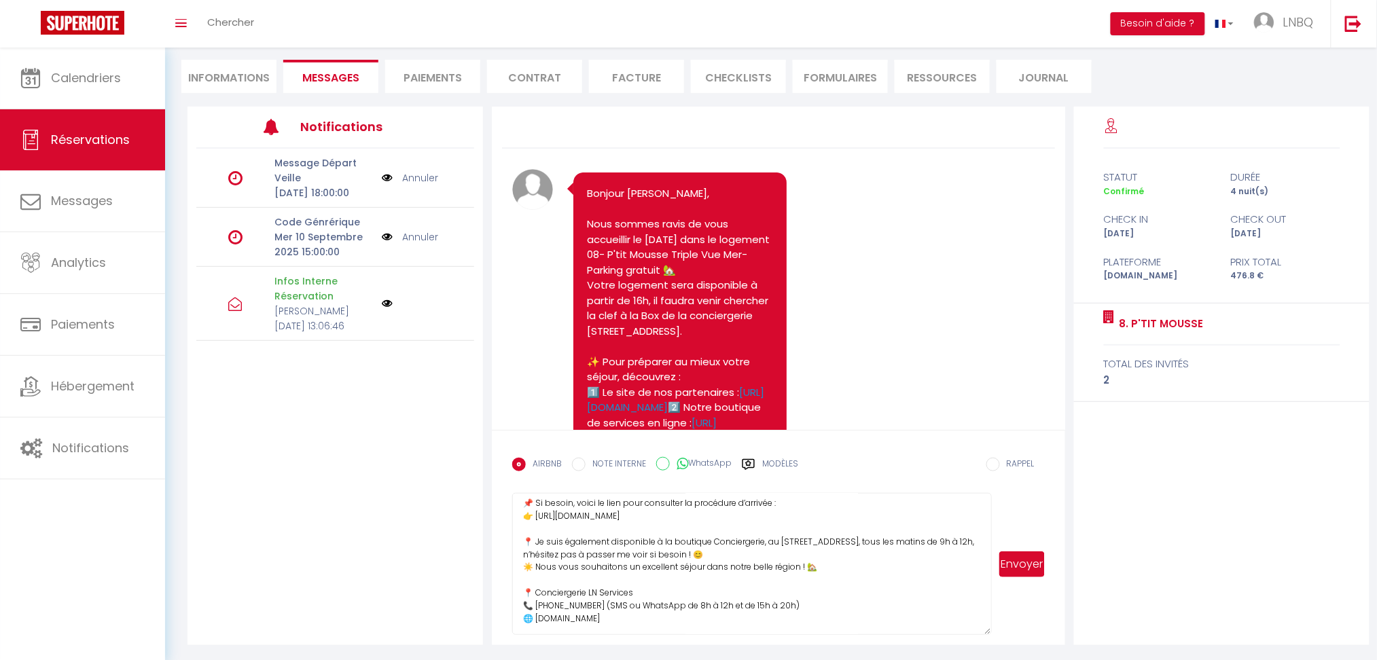
drag, startPoint x: 645, startPoint y: 513, endPoint x: 515, endPoint y: 506, distance: 129.9
click at [515, 506] on textarea "👋 [PERSON_NAME], Votre logement est prêt, vous pouvez ainsi récupérer les clefs…" at bounding box center [751, 564] width 479 height 142
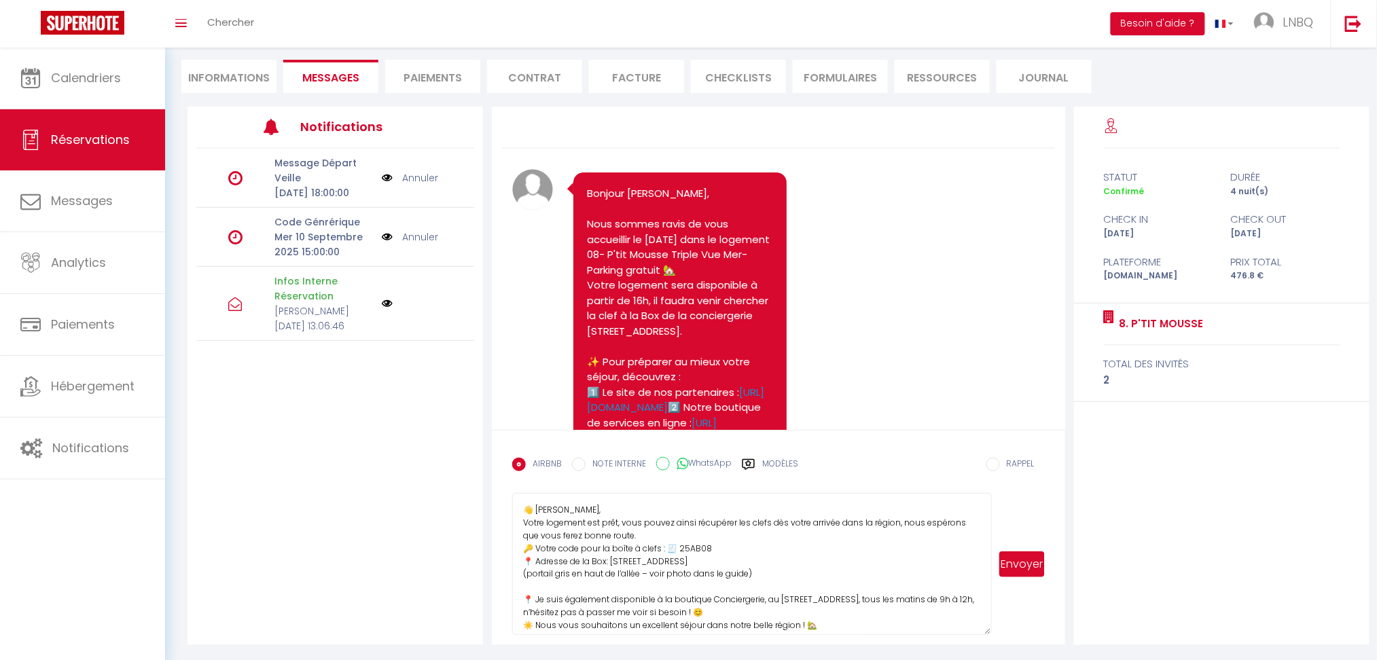
click at [746, 568] on textarea "👋 [PERSON_NAME], Votre logement est prêt, vous pouvez ainsi récupérer les clefs…" at bounding box center [751, 564] width 479 height 142
click at [636, 562] on textarea "👋 [PERSON_NAME], Votre logement est prêt, vous pouvez ainsi récupérer les clefs…" at bounding box center [751, 564] width 479 height 142
click at [650, 509] on textarea "👋 [PERSON_NAME], Votre logement est prêt, vous pouvez ainsi récupérer les clefs…" at bounding box center [751, 564] width 479 height 142
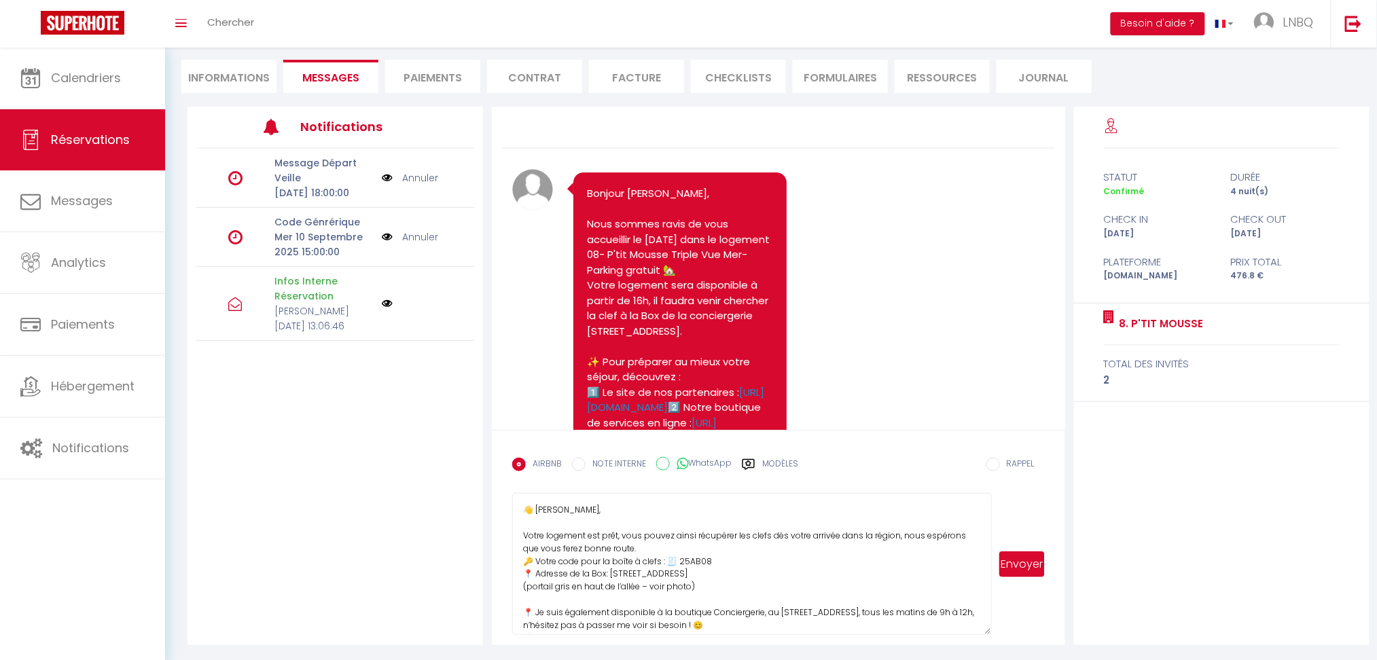
type textarea "👋 [PERSON_NAME], Votre logement est prêt, vous pouvez ainsi récupérer les clefs…"
click at [1029, 568] on button "Envoyer" at bounding box center [1021, 564] width 45 height 26
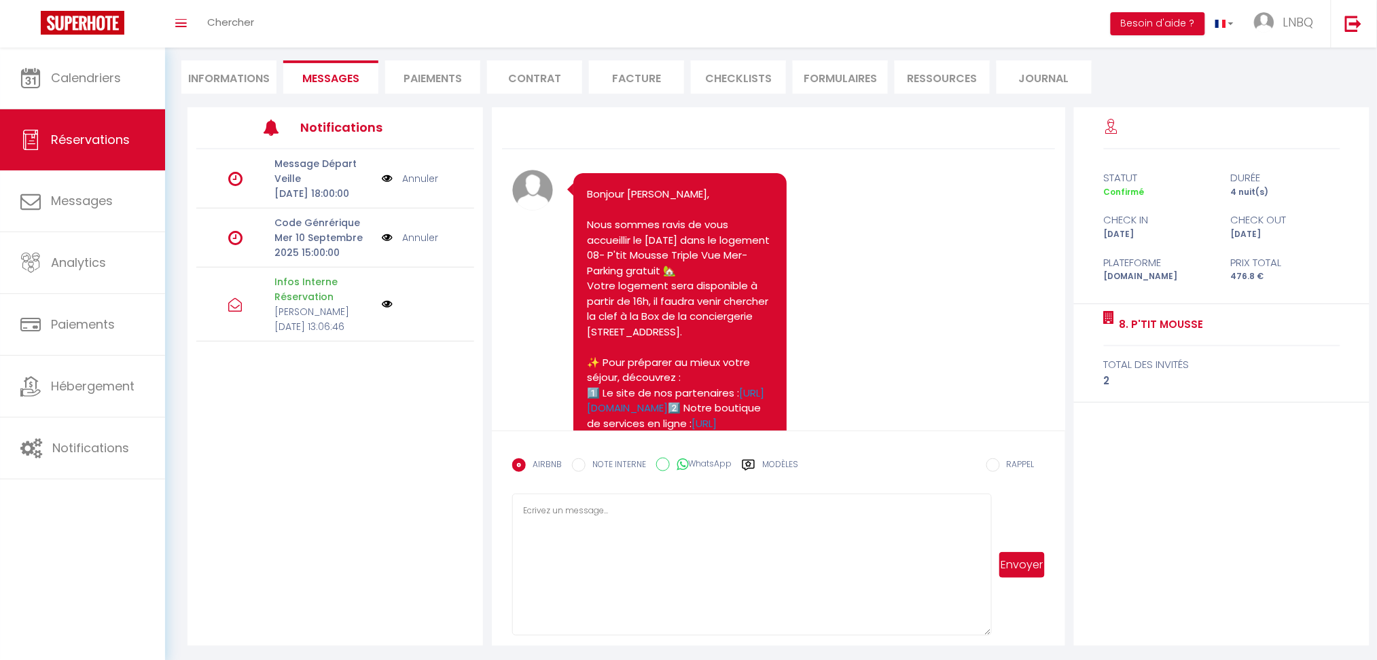
scroll to position [613, 0]
